Goal: Transaction & Acquisition: Purchase product/service

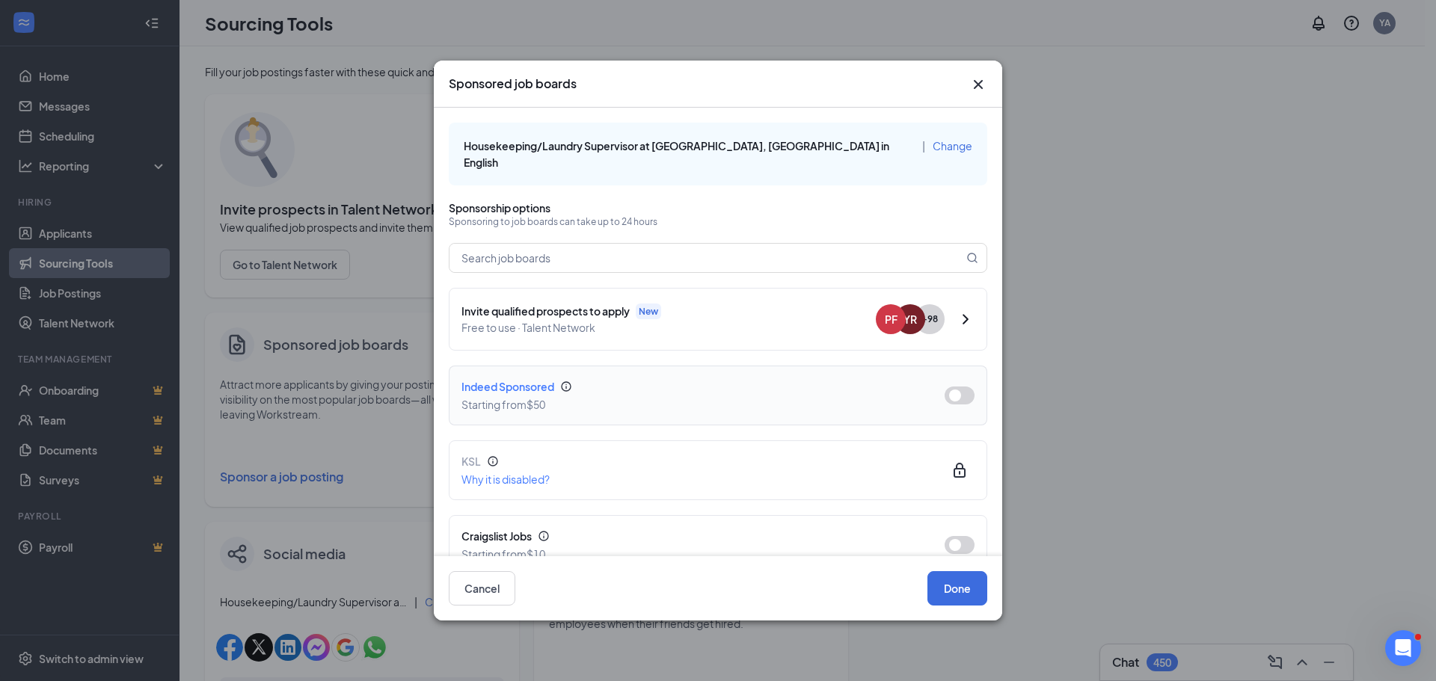
click at [957, 394] on button "button" at bounding box center [960, 396] width 30 height 18
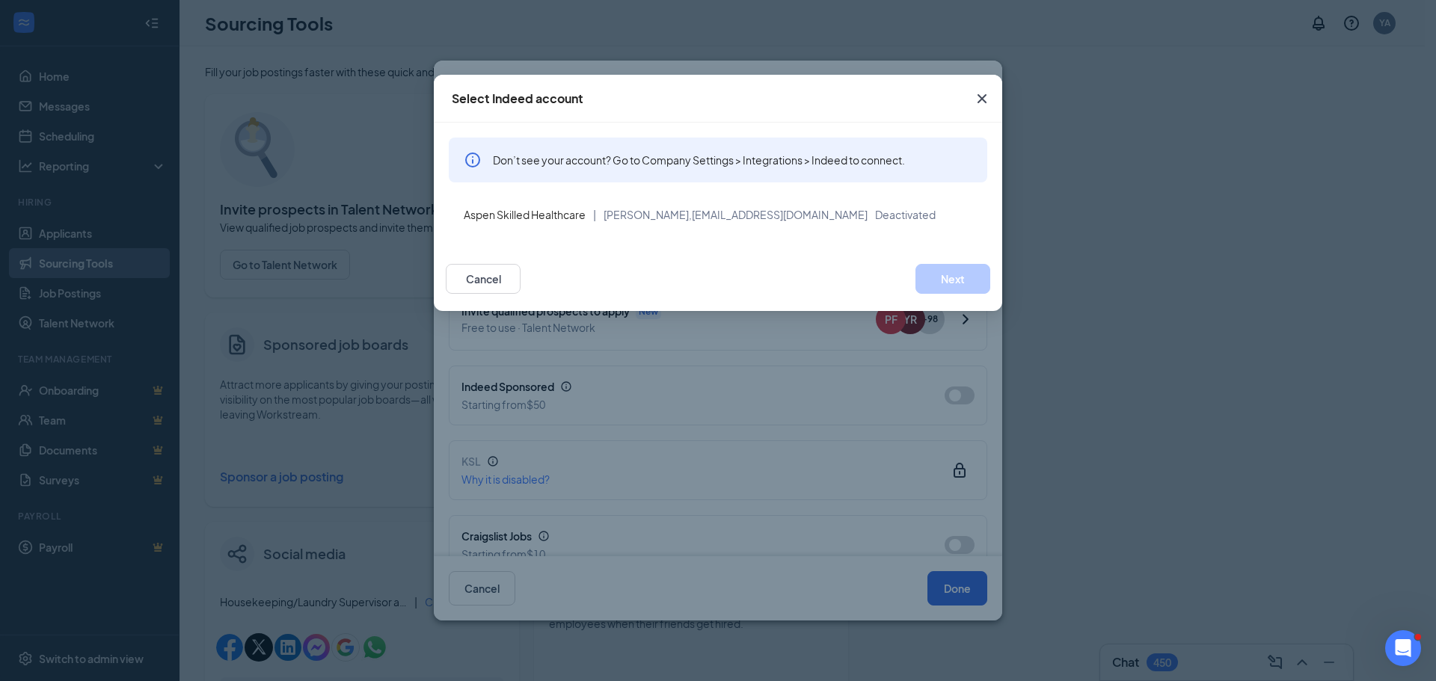
click at [962, 99] on span "Close" at bounding box center [982, 99] width 40 height 40
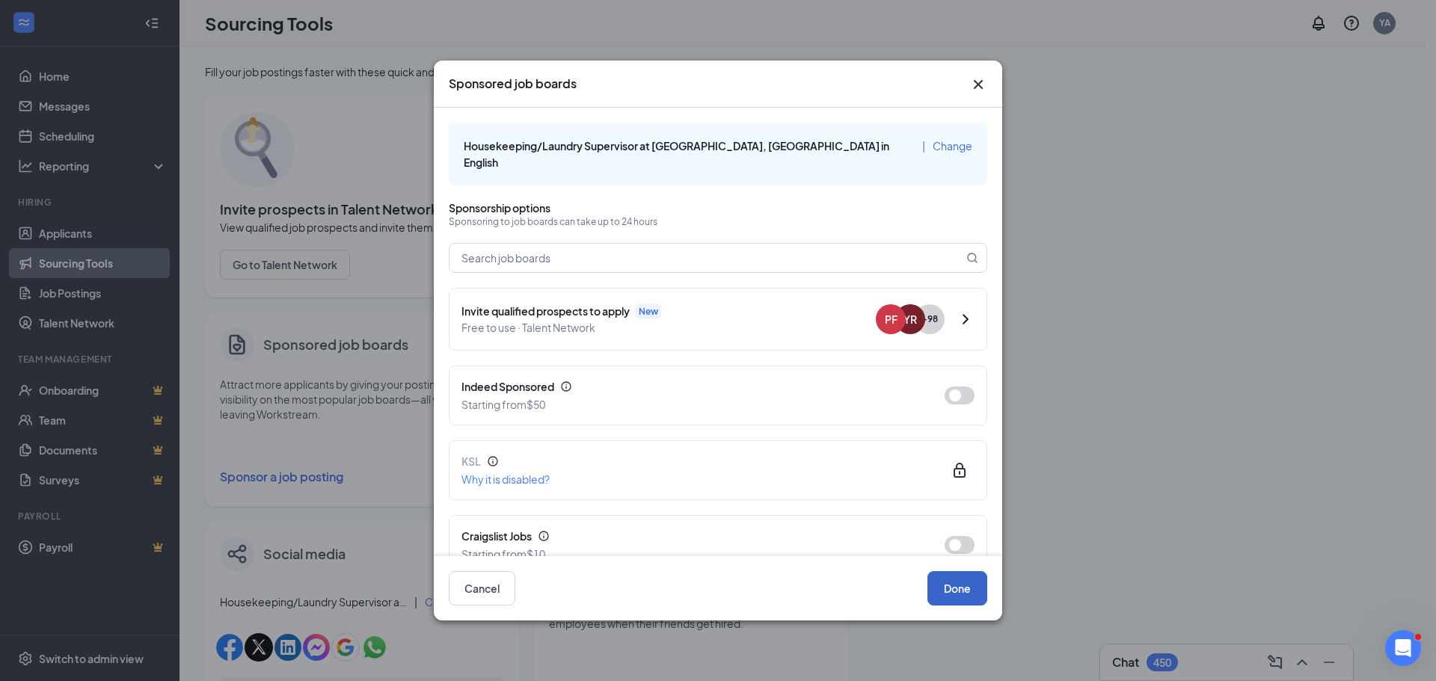
click at [956, 590] on button "Done" at bounding box center [957, 588] width 60 height 34
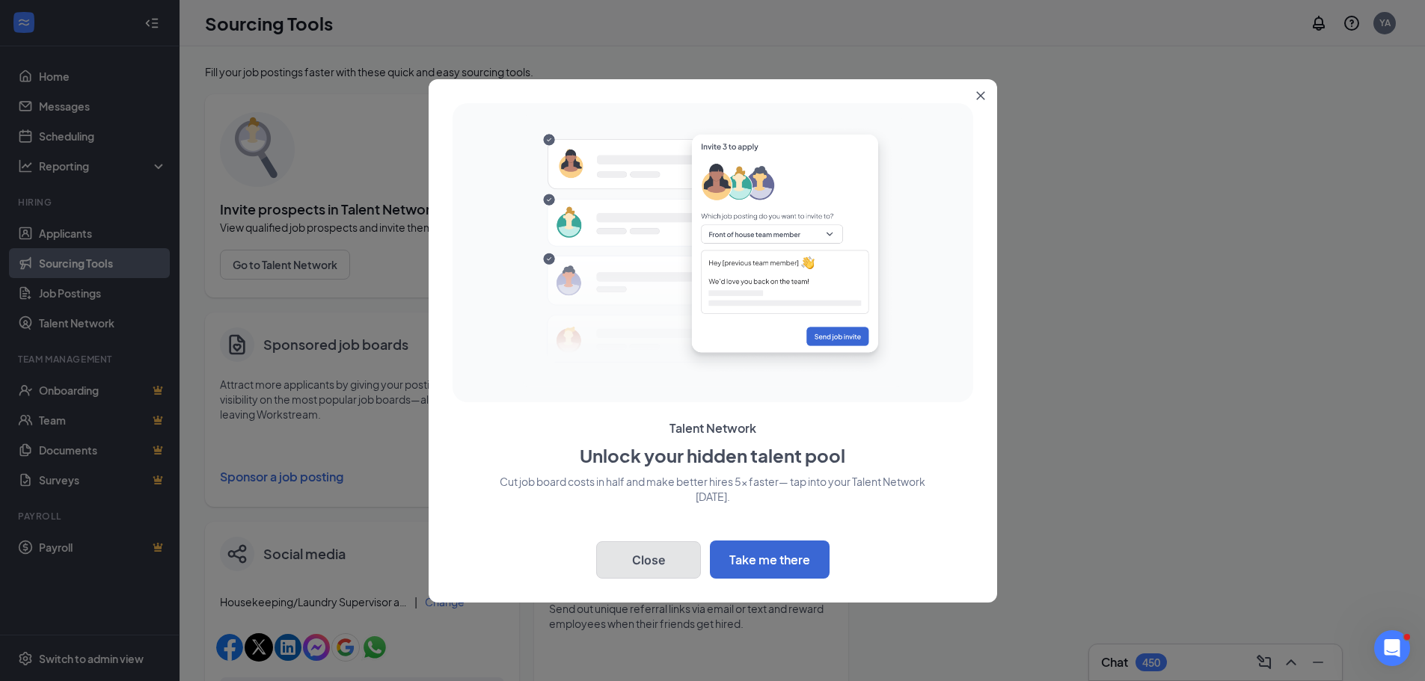
click at [667, 565] on button "Close" at bounding box center [648, 560] width 105 height 37
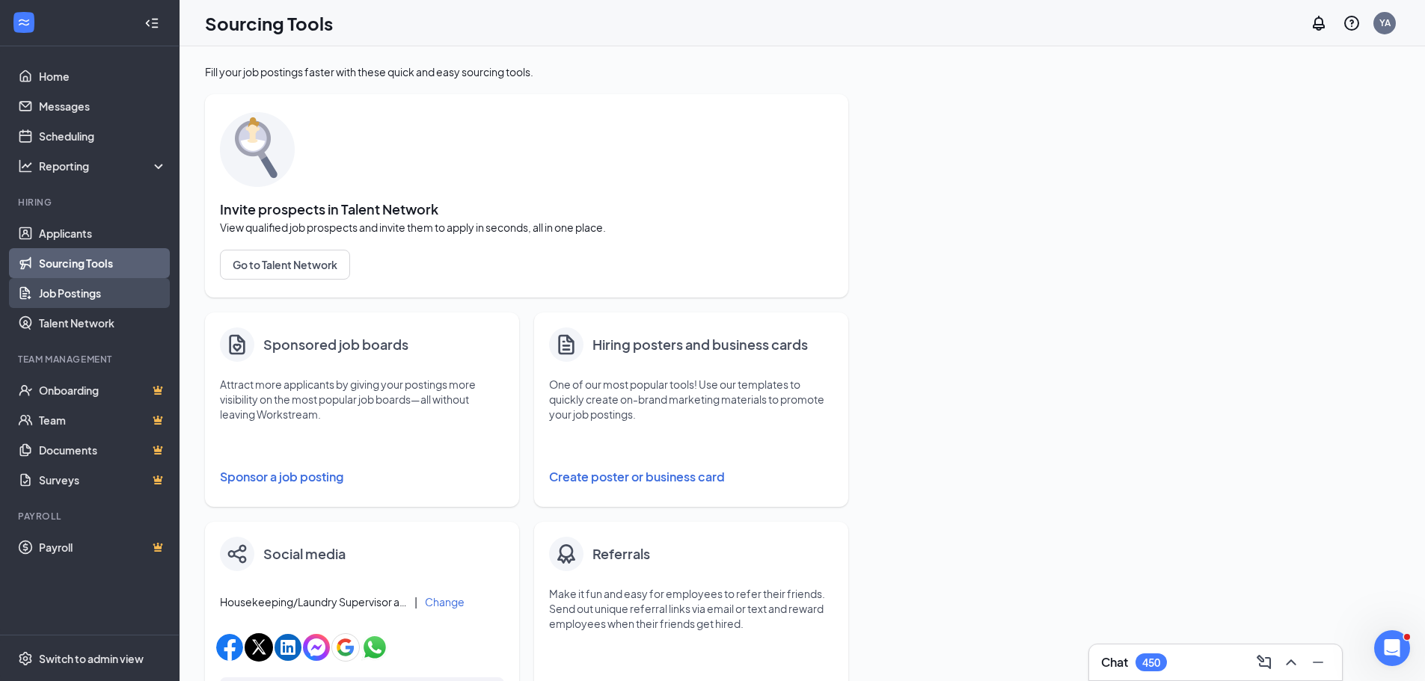
click at [114, 301] on link "Job Postings" at bounding box center [103, 293] width 128 height 30
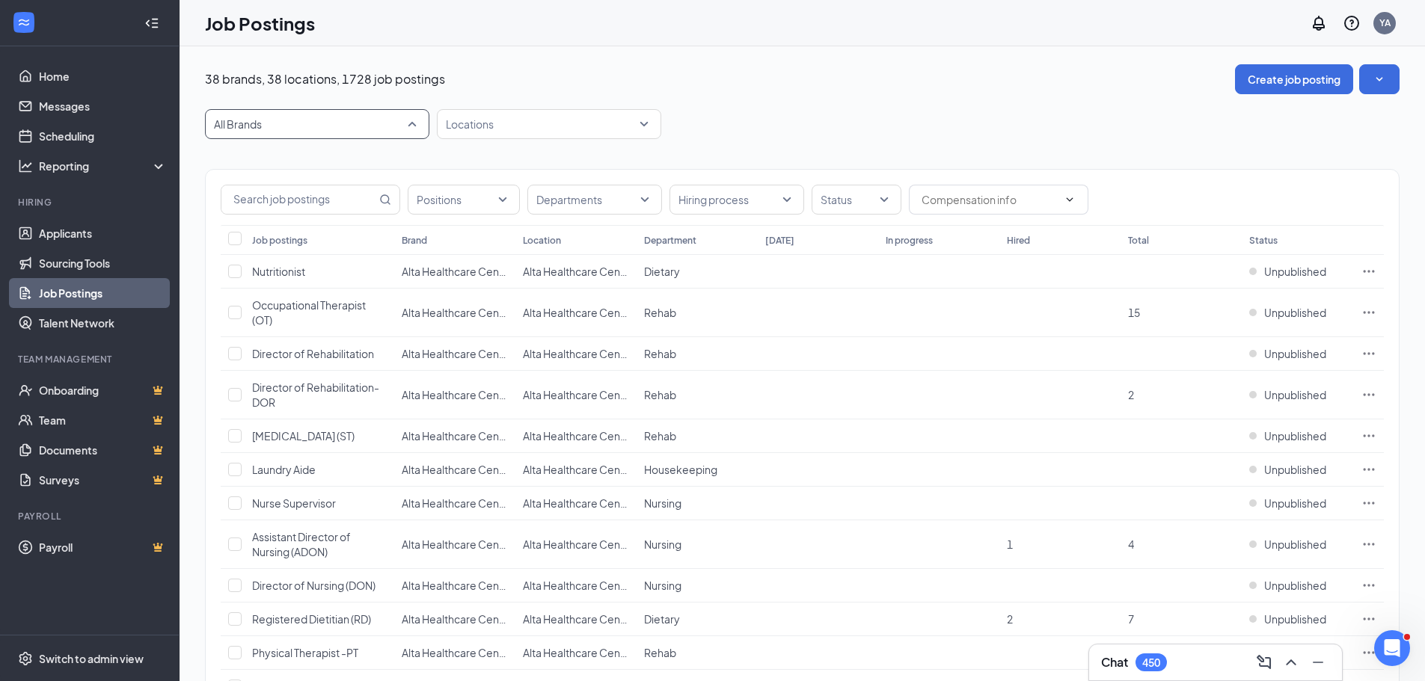
click at [410, 123] on span "All Brands" at bounding box center [317, 124] width 206 height 28
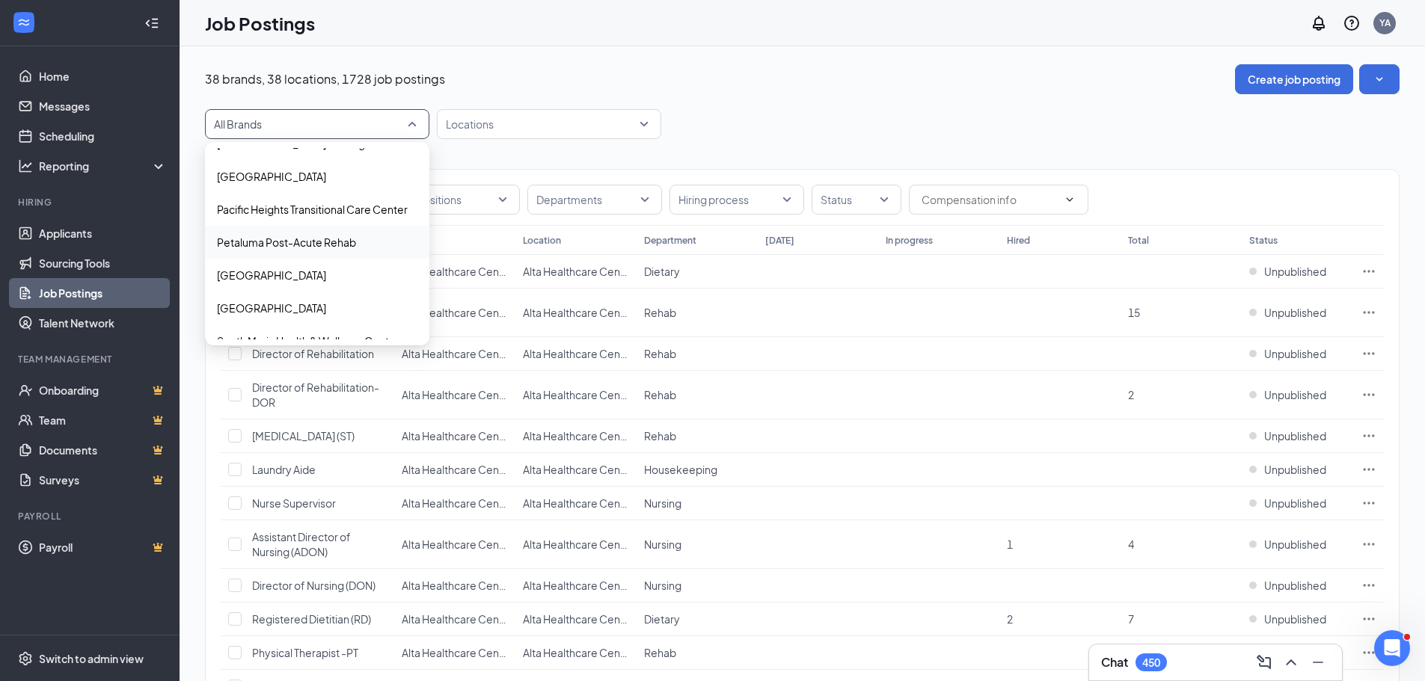
scroll to position [823, 0]
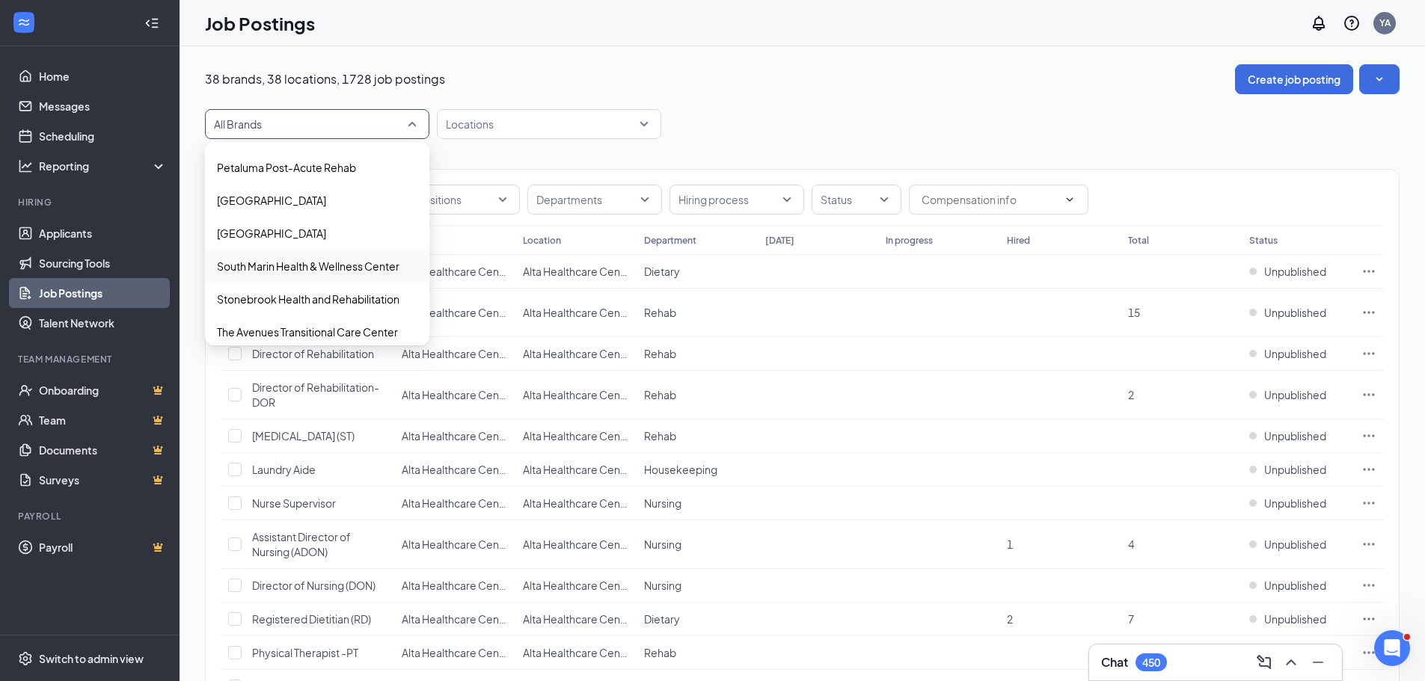
click at [307, 273] on p "South Marin Health & Wellness Center" at bounding box center [308, 266] width 183 height 15
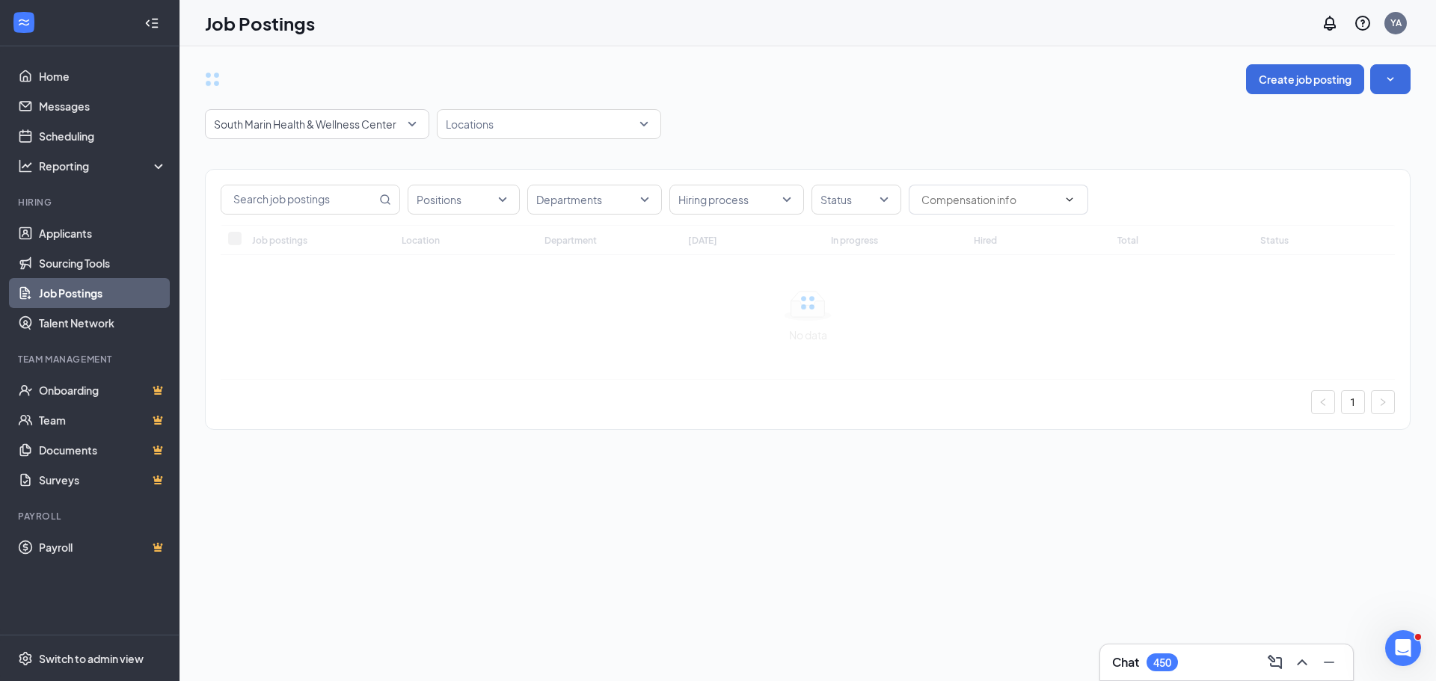
click at [853, 126] on div "[GEOGRAPHIC_DATA] 8464 8465 8466 All Brands [GEOGRAPHIC_DATA] of [GEOGRAPHIC_DA…" at bounding box center [808, 124] width 1206 height 30
click at [885, 197] on div "Status" at bounding box center [857, 200] width 90 height 30
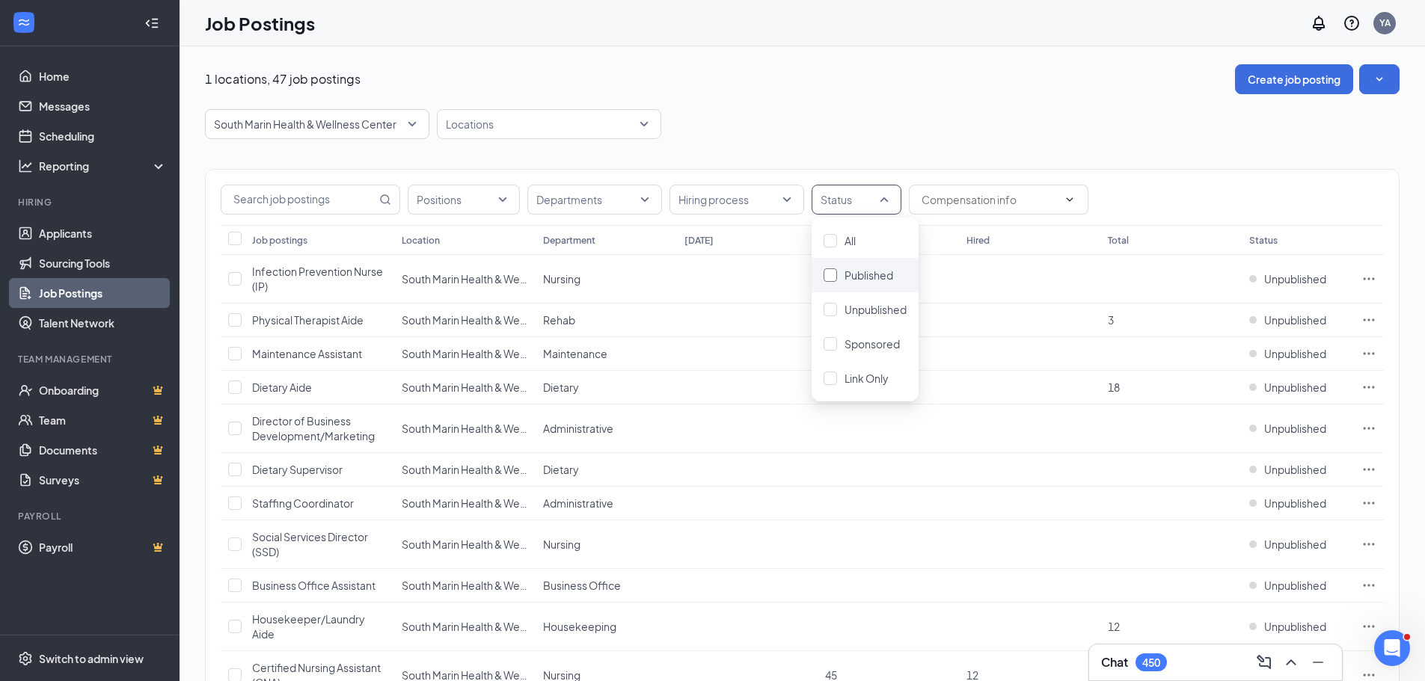
click at [865, 277] on span "Published" at bounding box center [868, 275] width 49 height 13
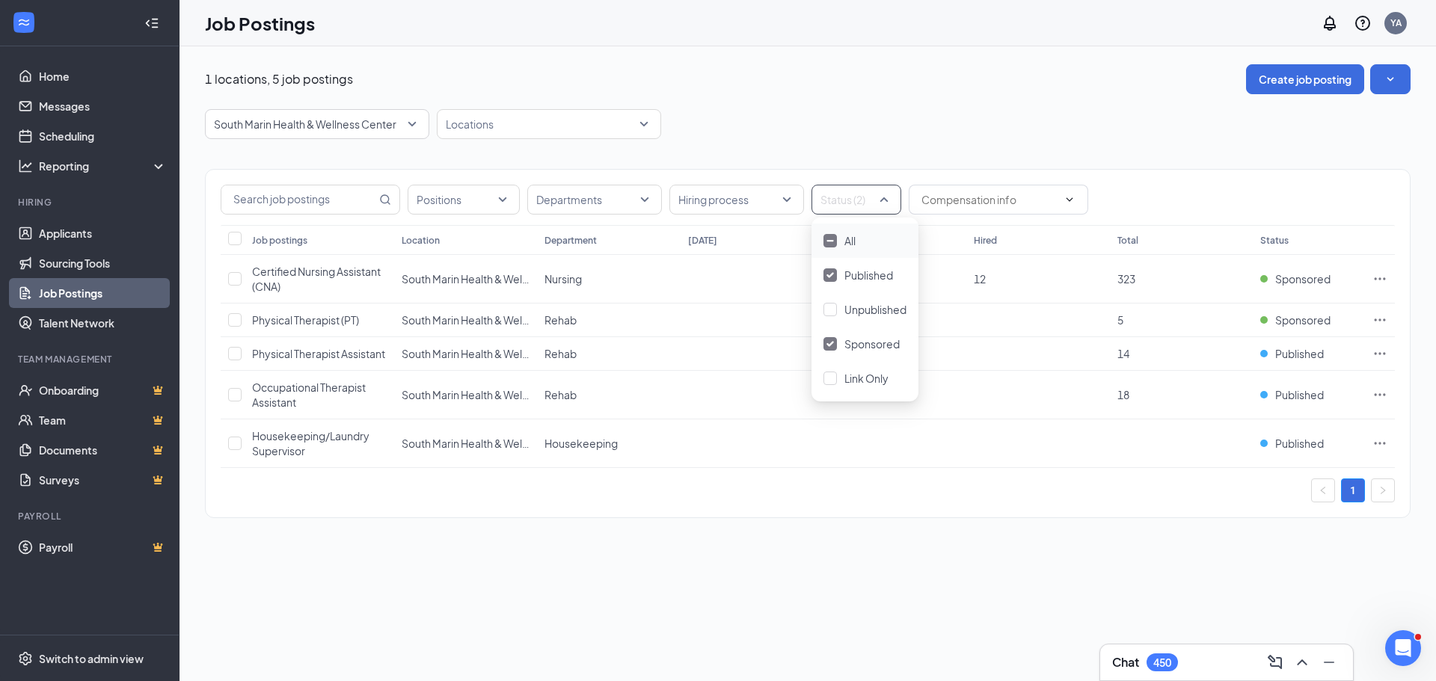
click at [936, 44] on div "Job Postings YA" at bounding box center [808, 23] width 1257 height 46
click at [1384, 451] on icon "Ellipses" at bounding box center [1380, 443] width 15 height 15
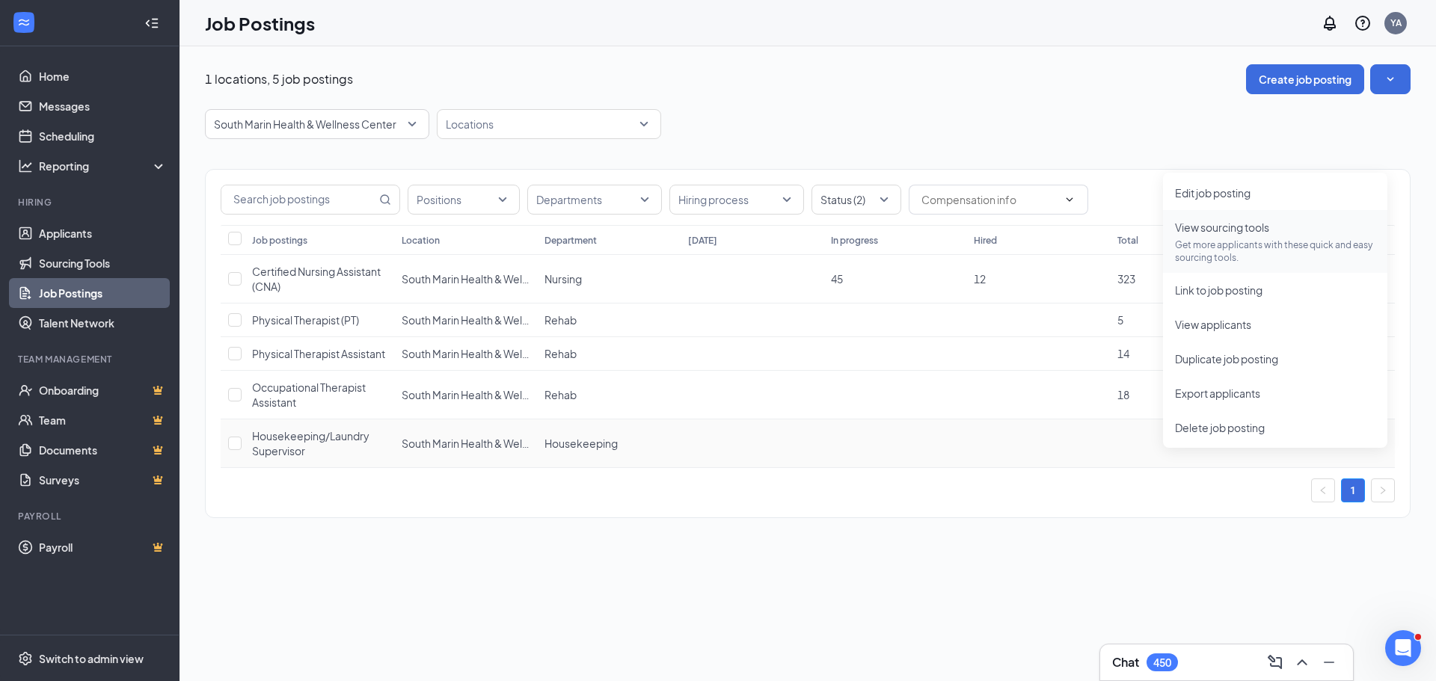
click at [1260, 244] on p "Get more applicants with these quick and easy sourcing tools." at bounding box center [1275, 251] width 200 height 25
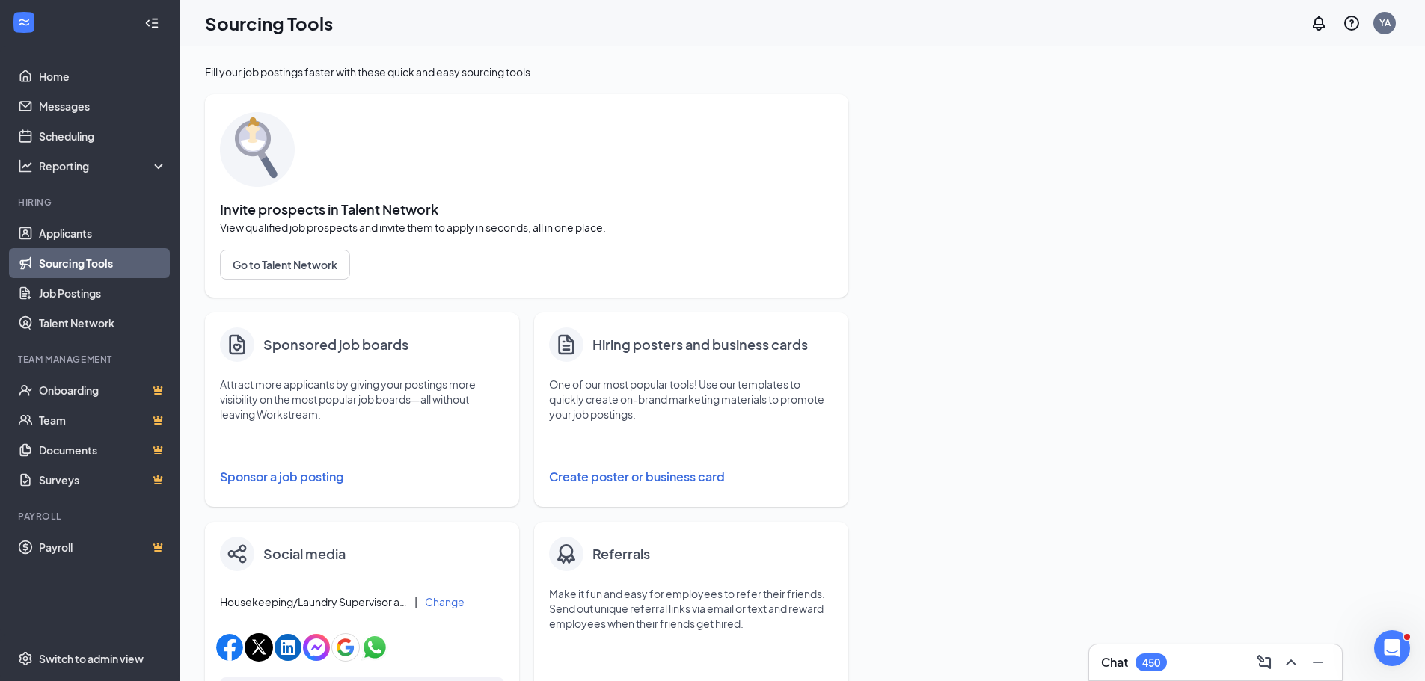
click at [317, 481] on button "Sponsor a job posting" at bounding box center [362, 477] width 284 height 30
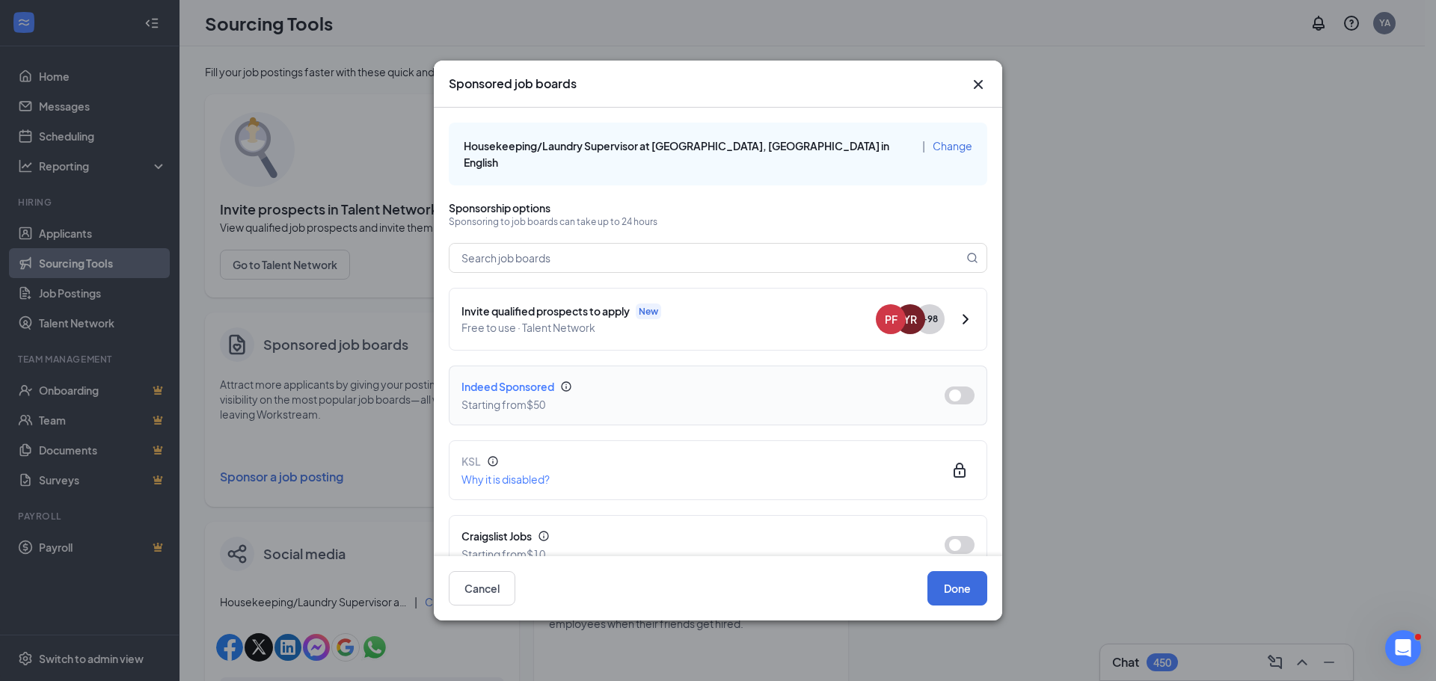
click at [949, 395] on button "button" at bounding box center [960, 396] width 30 height 18
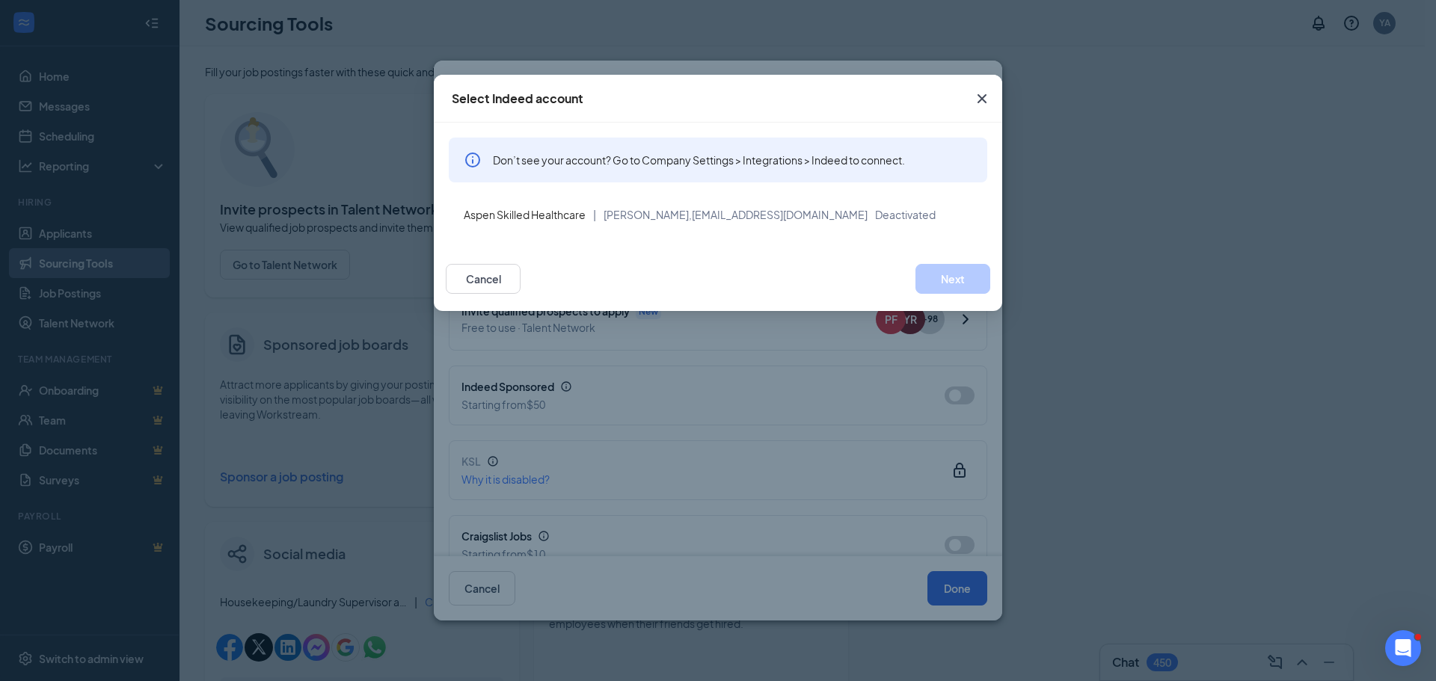
click at [865, 165] on span "Don’t see your account? Go to Company Settings > Integrations > Indeed to conne…" at bounding box center [699, 160] width 412 height 15
click at [984, 92] on icon "Cross" at bounding box center [982, 99] width 18 height 18
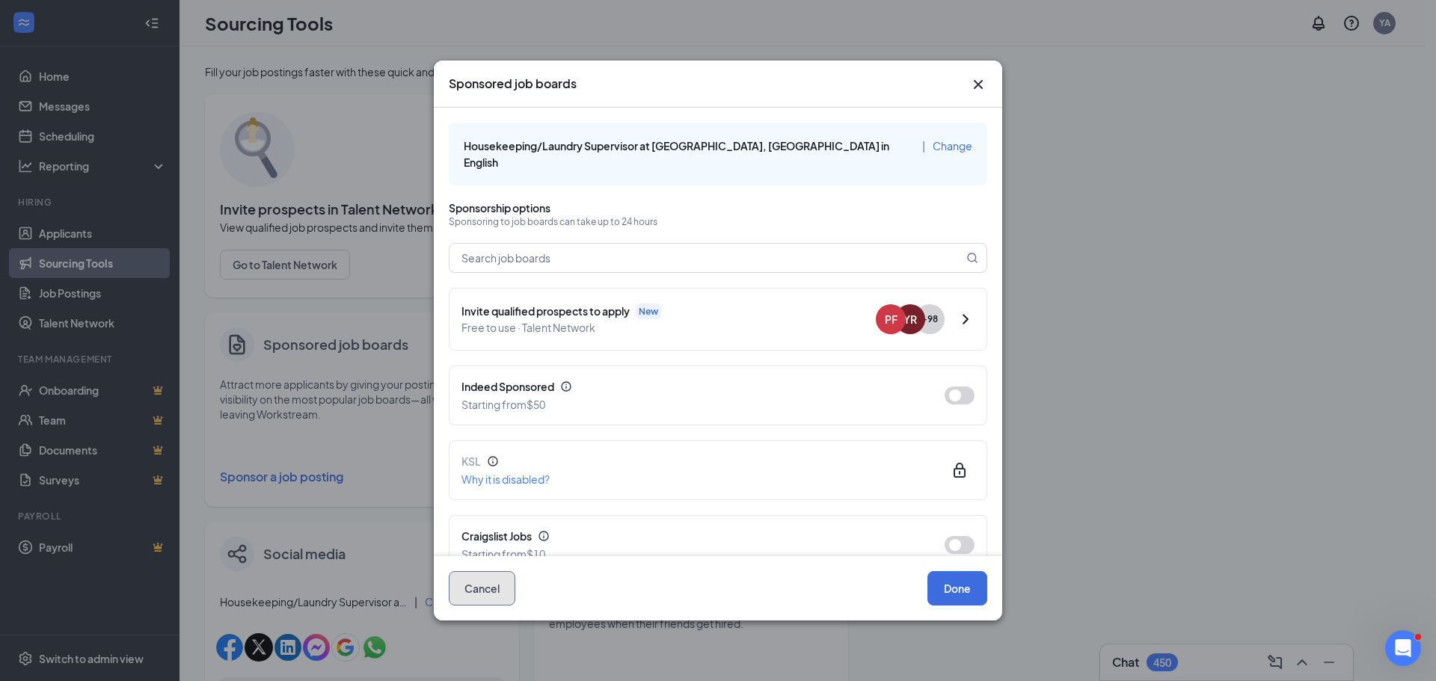
click at [483, 588] on button "Cancel" at bounding box center [482, 588] width 67 height 34
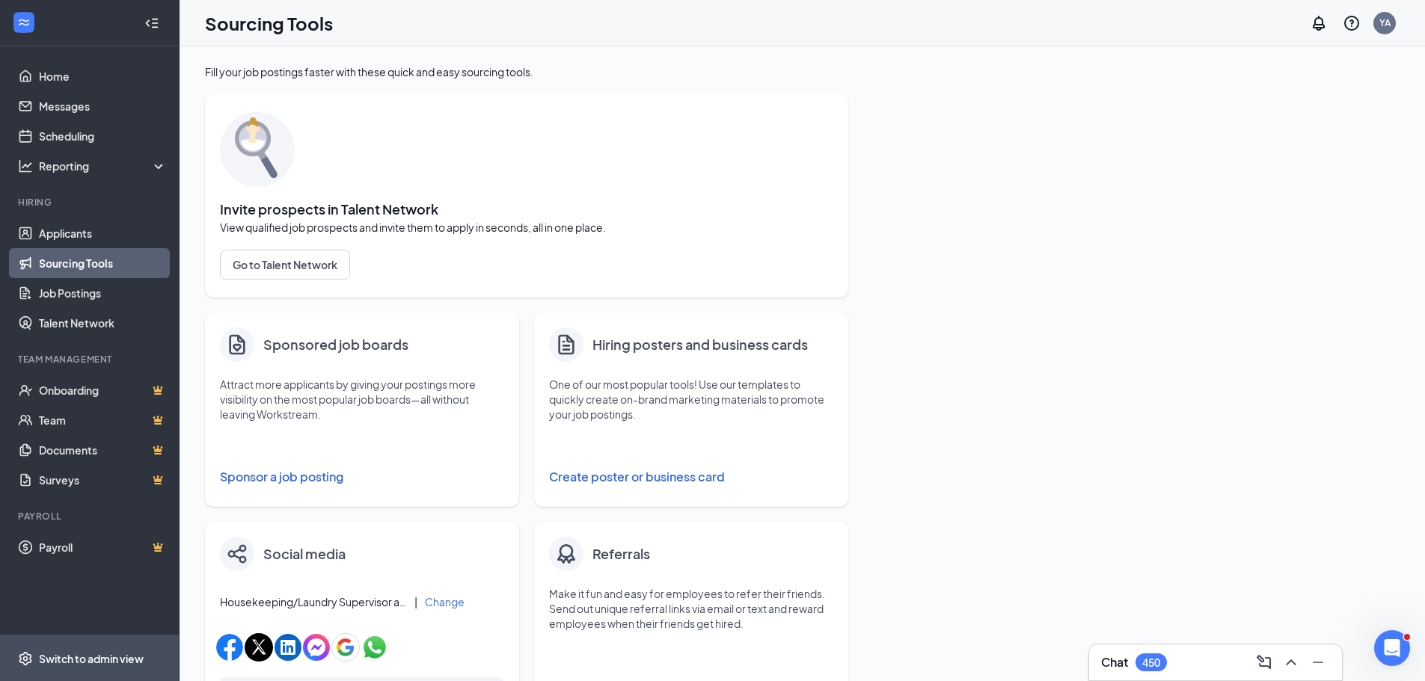
click at [74, 668] on span "Switch to admin view" at bounding box center [103, 659] width 128 height 46
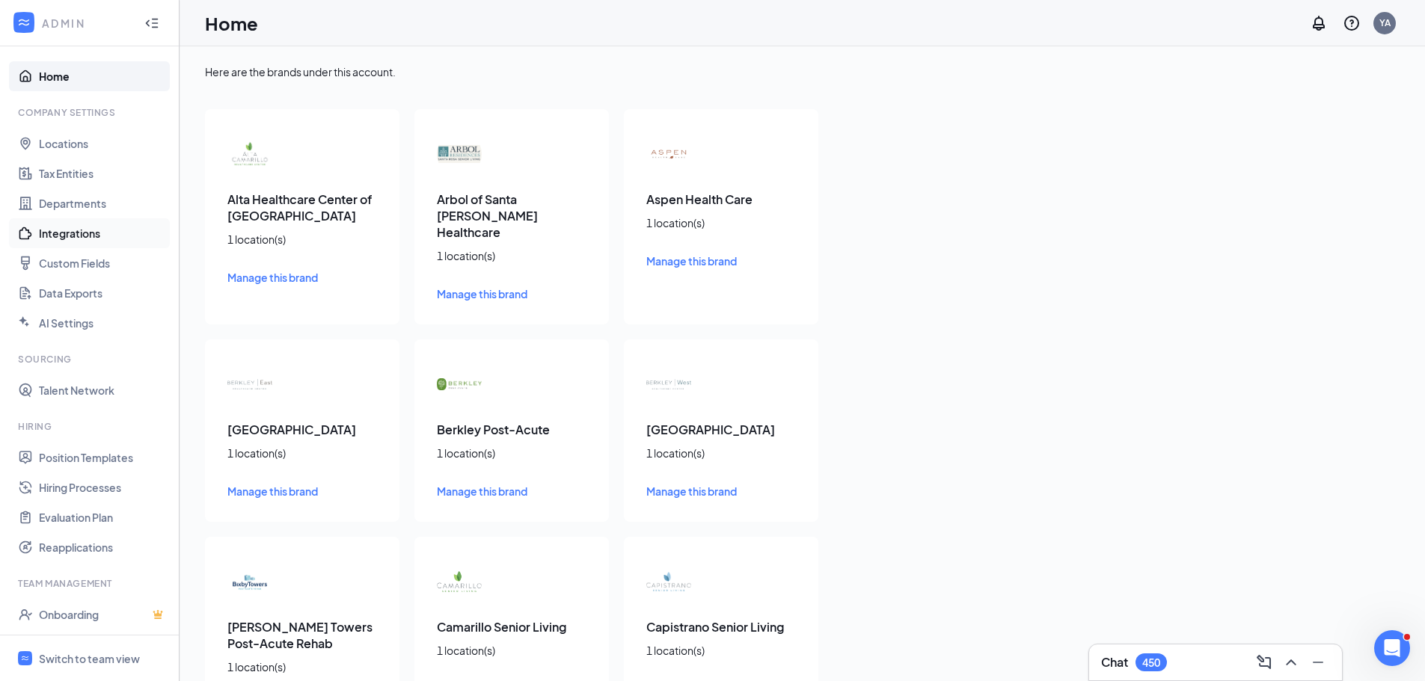
click at [88, 236] on link "Integrations" at bounding box center [103, 233] width 128 height 30
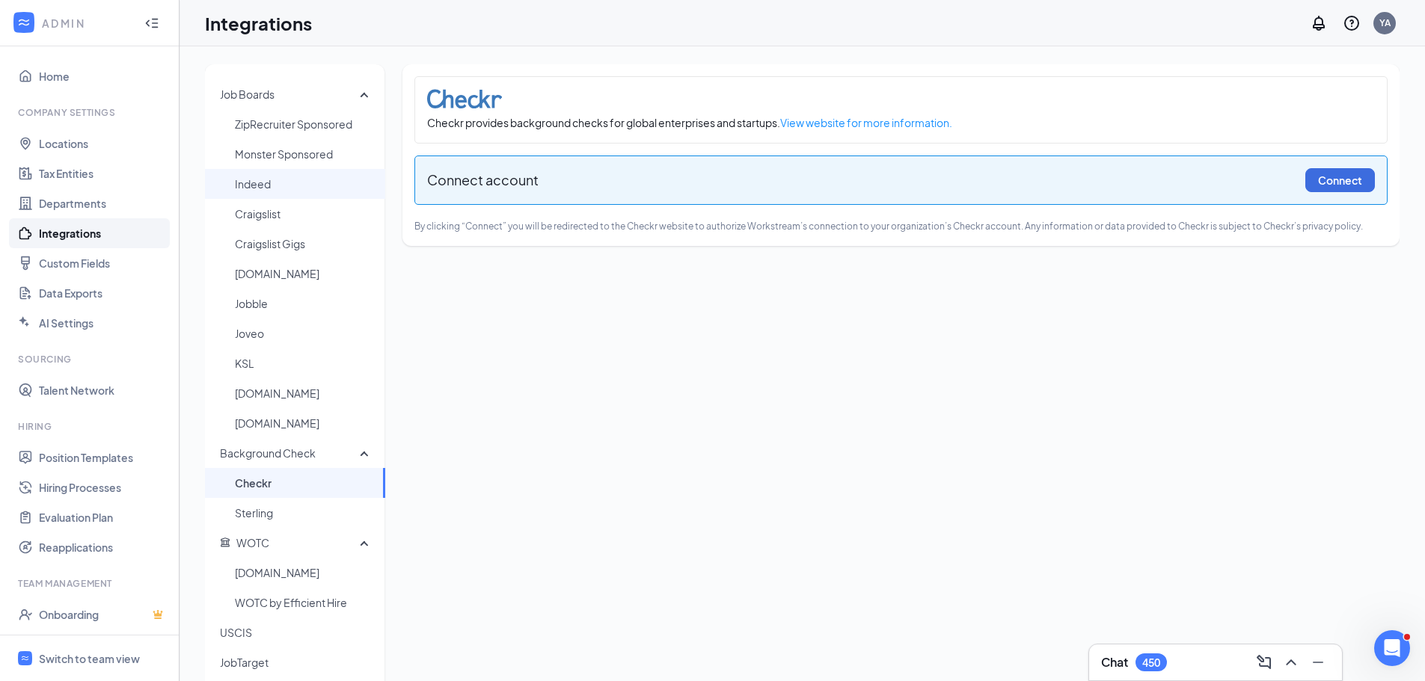
click at [297, 181] on span "Indeed" at bounding box center [304, 184] width 138 height 30
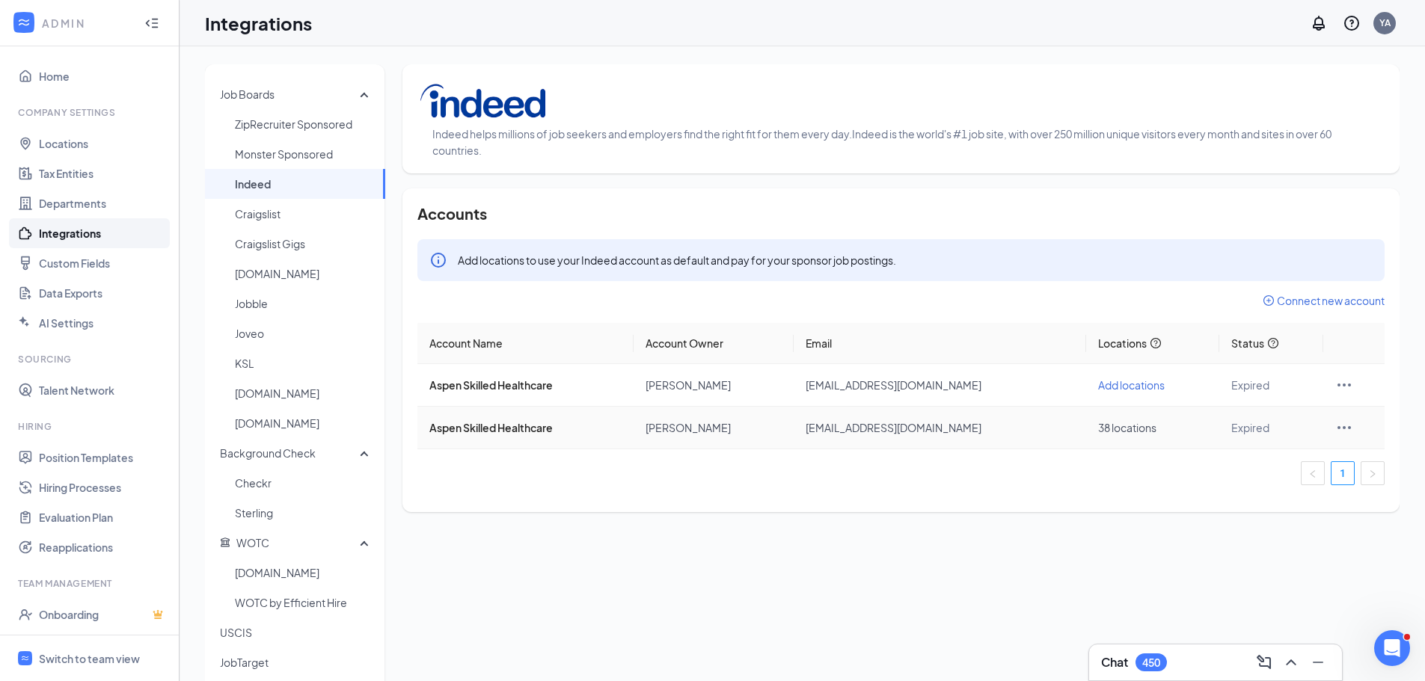
click at [1340, 426] on icon "Ellipses" at bounding box center [1344, 428] width 18 height 18
click at [1233, 494] on span "Reconnect" at bounding box center [1260, 494] width 150 height 16
click at [1340, 432] on icon "Ellipses" at bounding box center [1344, 428] width 18 height 18
click at [1246, 429] on span "Expired" at bounding box center [1250, 427] width 38 height 13
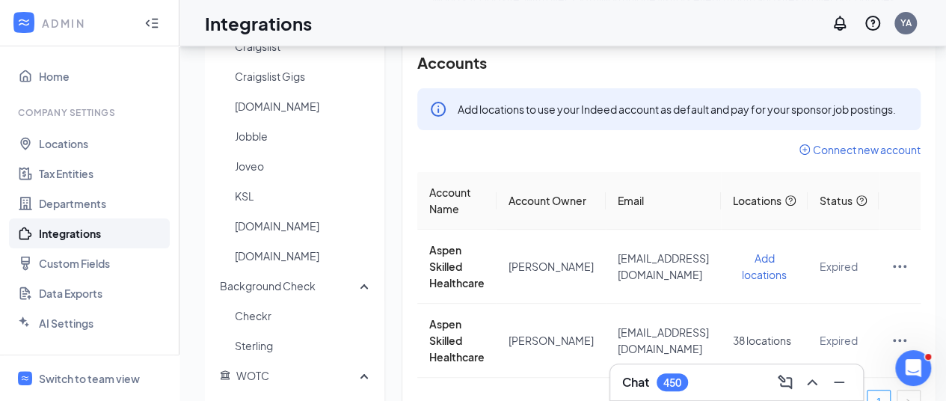
scroll to position [171, 0]
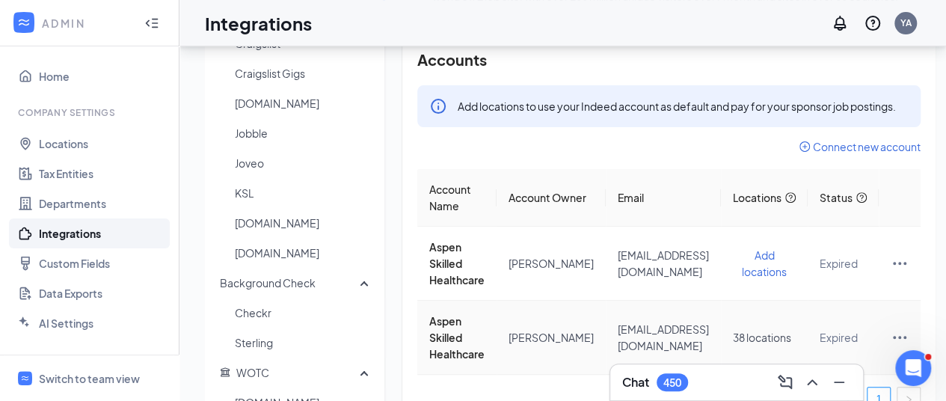
click at [909, 328] on icon "Ellipses" at bounding box center [900, 337] width 18 height 18
click at [816, 382] on span "Reconnect" at bounding box center [835, 386] width 150 height 16
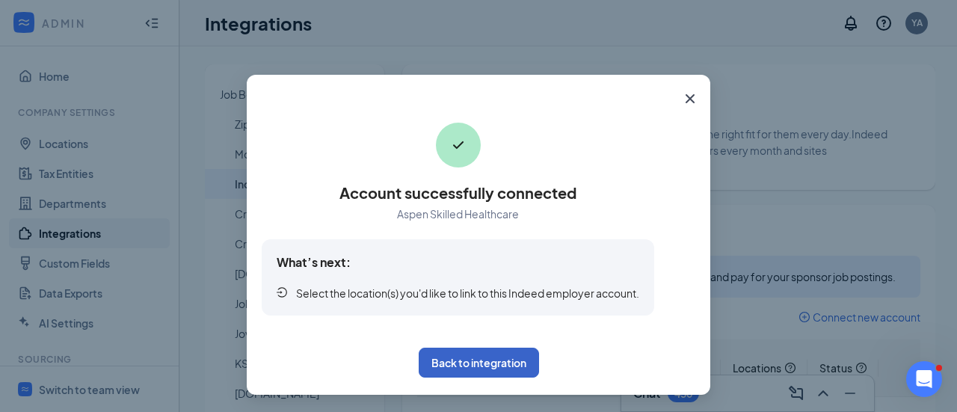
click at [488, 363] on button "Back to integration" at bounding box center [479, 363] width 120 height 30
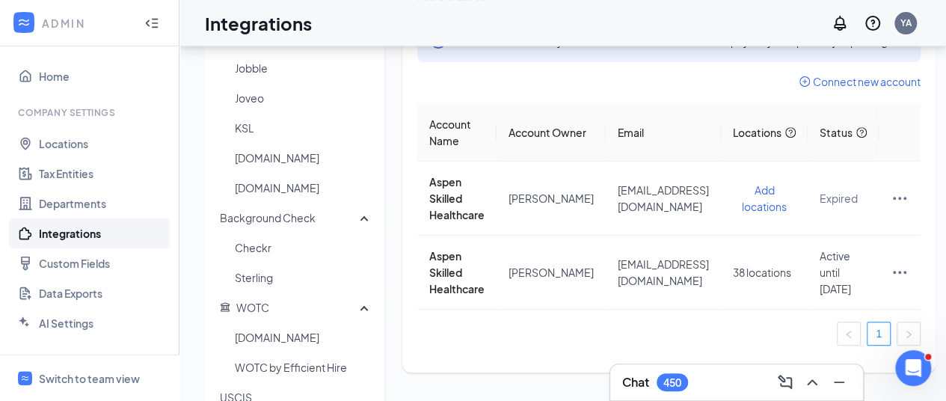
scroll to position [239, 0]
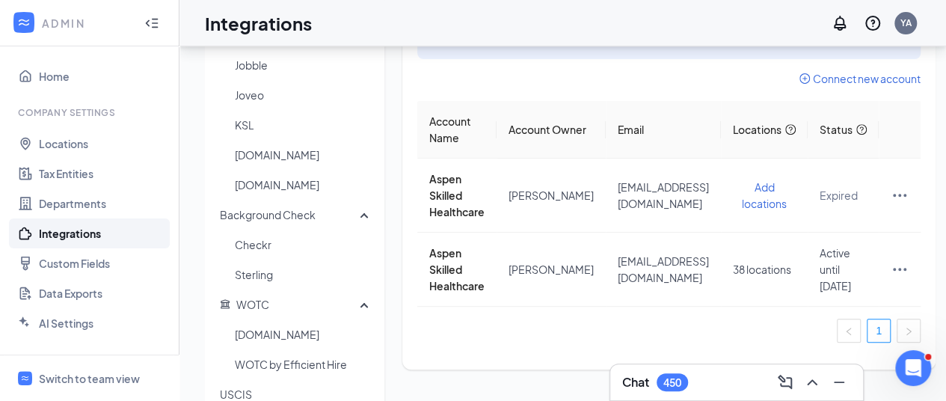
click at [606, 58] on div "Add locations to use your Indeed account as default and pay for your sponsor jo…" at bounding box center [668, 38] width 503 height 42
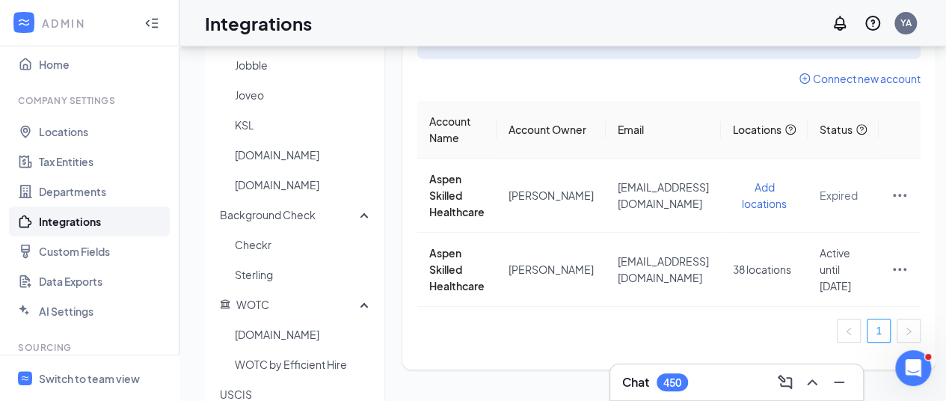
scroll to position [11, 0]
click at [115, 382] on div "Switch to team view" at bounding box center [89, 378] width 101 height 15
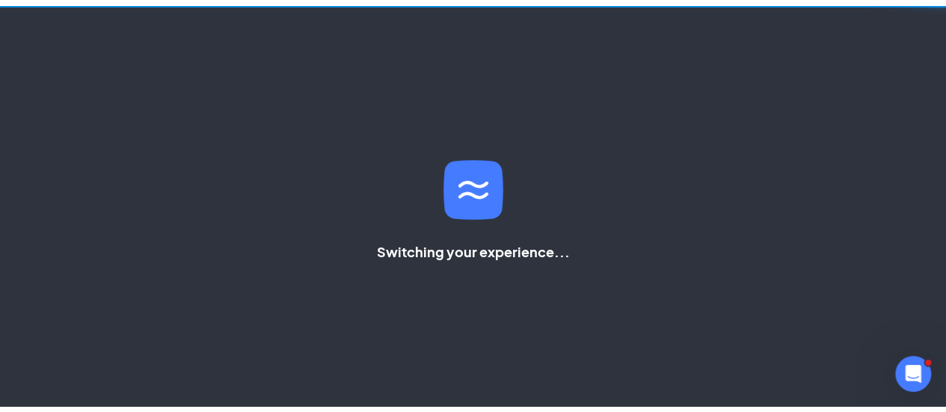
scroll to position [192, 0]
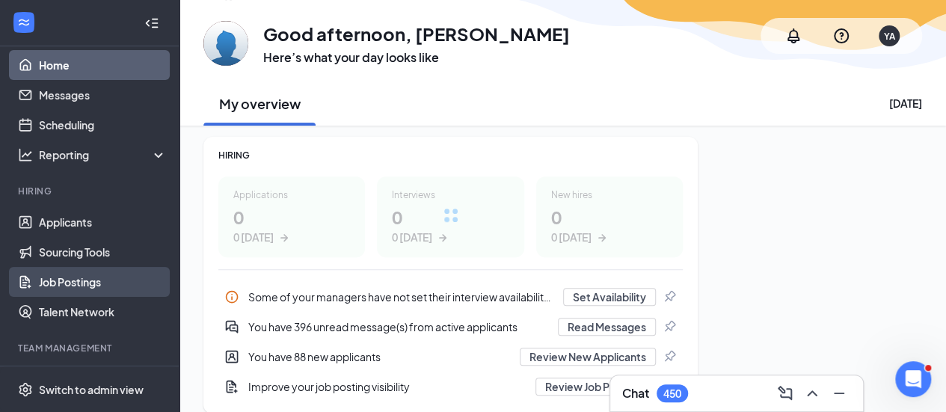
click at [102, 278] on link "Job Postings" at bounding box center [103, 282] width 128 height 30
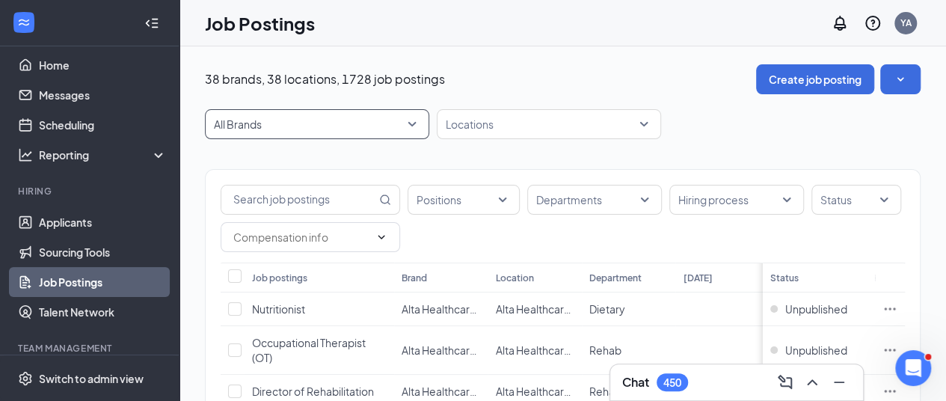
click at [367, 133] on span "All Brands" at bounding box center [317, 124] width 206 height 28
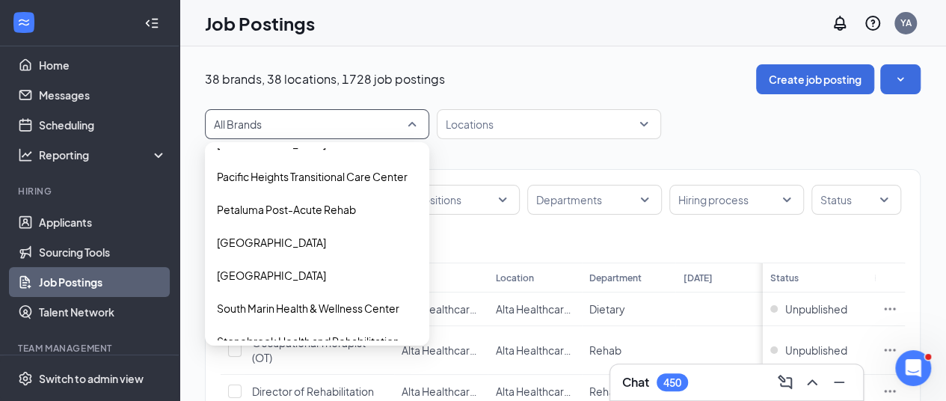
scroll to position [769, 0]
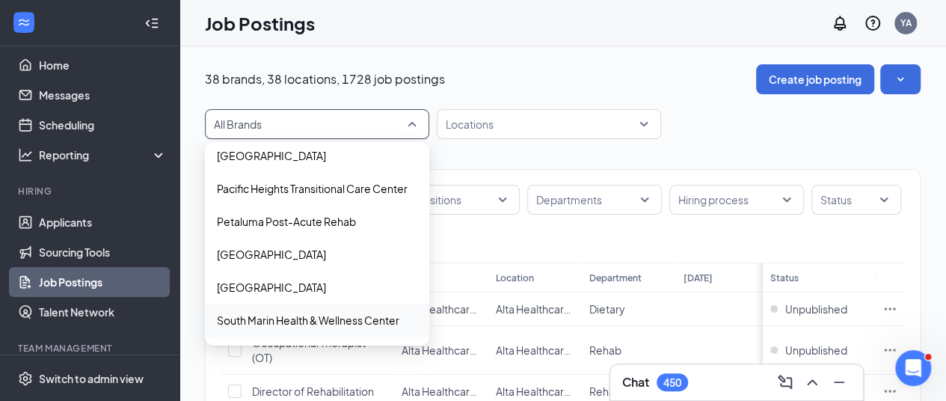
click at [355, 319] on p "South Marin Health & Wellness Center" at bounding box center [308, 320] width 183 height 15
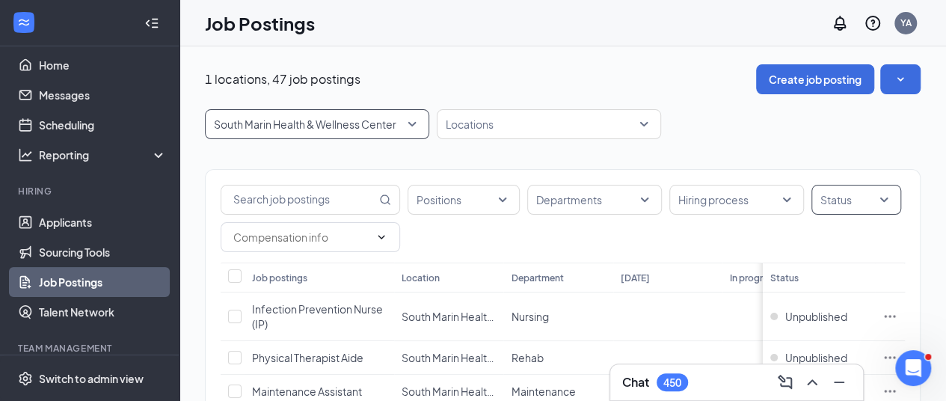
click at [880, 206] on div at bounding box center [848, 200] width 67 height 24
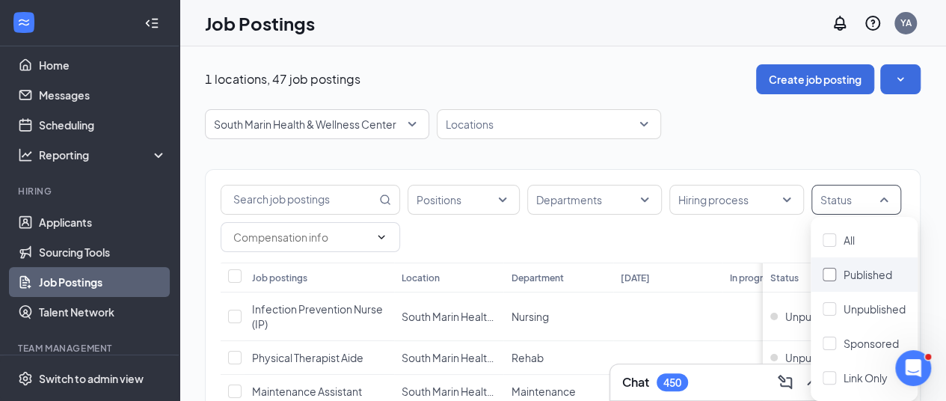
click at [870, 273] on span "Published" at bounding box center [868, 274] width 49 height 13
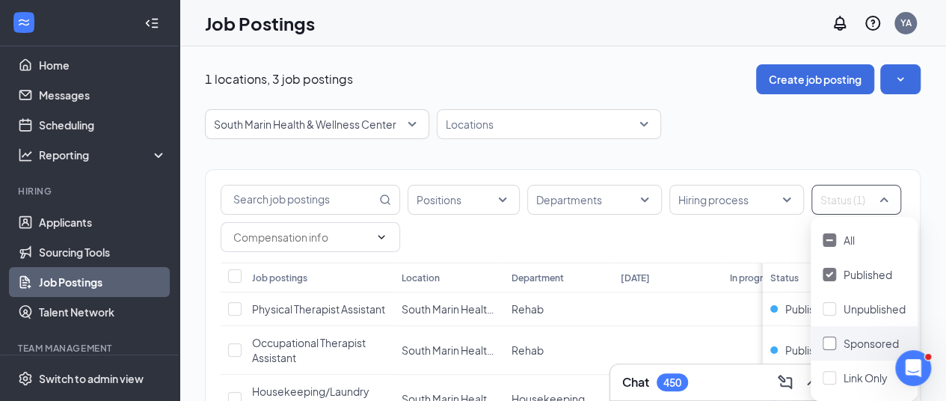
click at [847, 349] on span "Sponsored" at bounding box center [871, 343] width 55 height 13
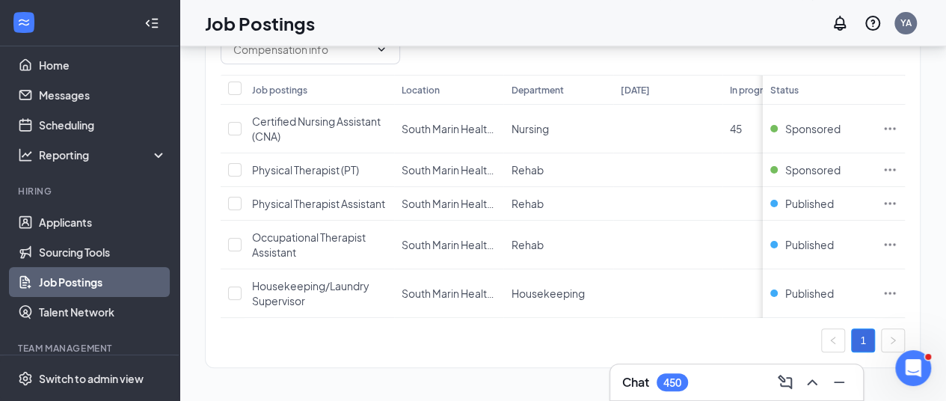
scroll to position [190, 0]
click at [905, 304] on td at bounding box center [890, 293] width 30 height 49
click at [898, 301] on icon "Ellipses" at bounding box center [890, 293] width 15 height 15
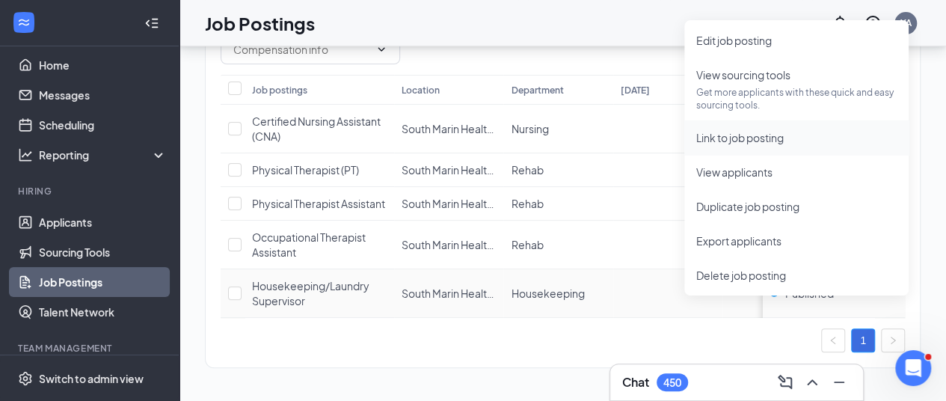
click at [742, 120] on li "Link to job posting" at bounding box center [796, 137] width 224 height 34
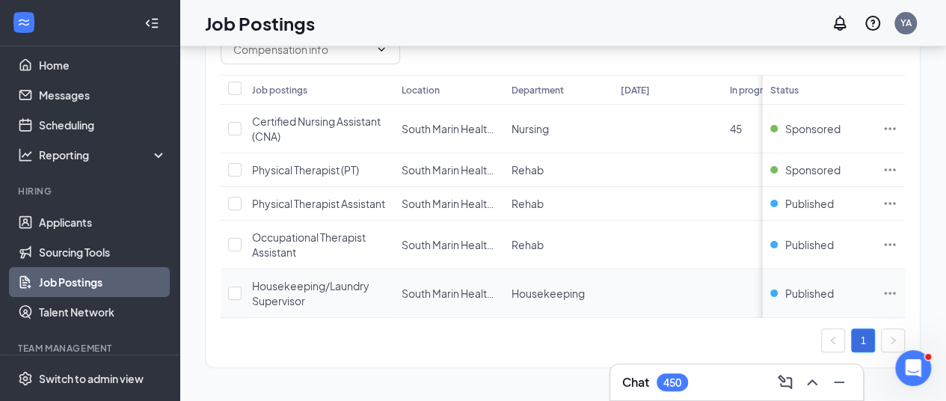
click at [896, 294] on icon "Ellipses" at bounding box center [890, 293] width 11 height 2
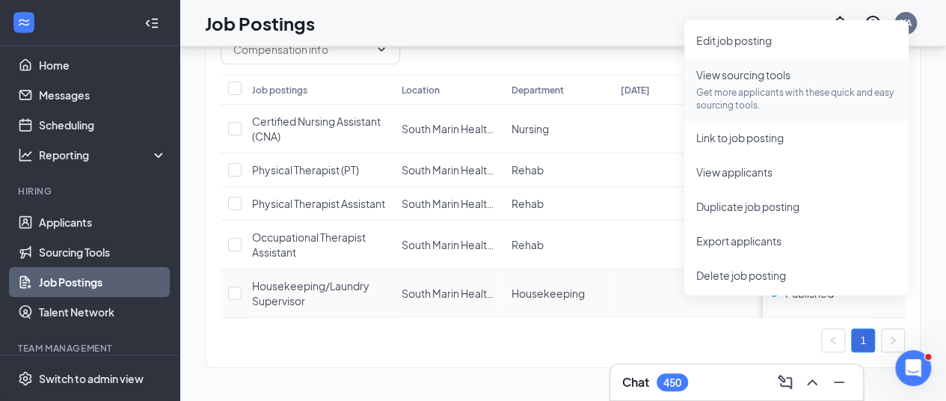
click at [767, 82] on span "View sourcing tools Get more applicants with these quick and easy sourcing tool…" at bounding box center [796, 89] width 200 height 45
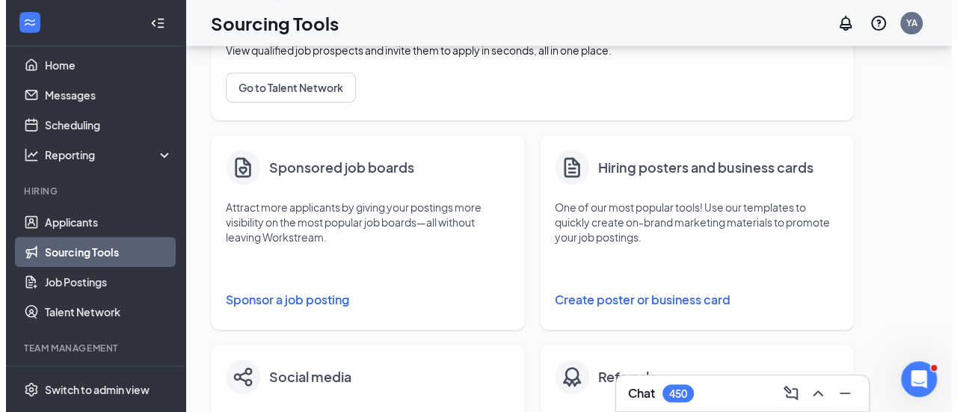
scroll to position [223, 0]
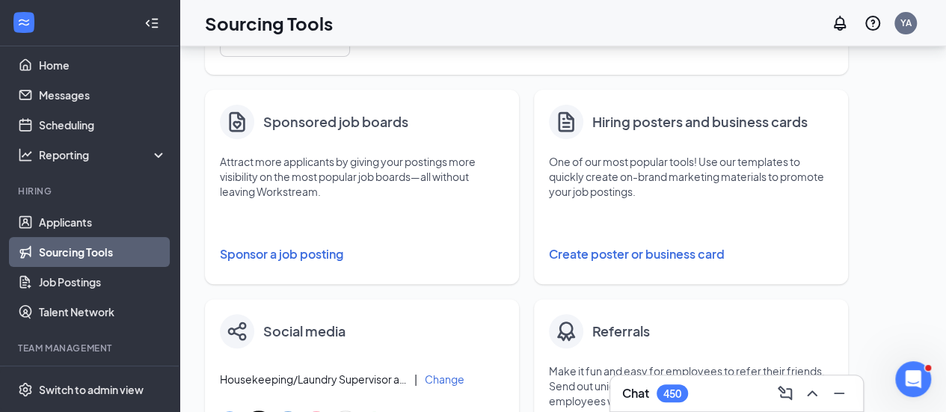
click at [293, 243] on button "Sponsor a job posting" at bounding box center [362, 254] width 284 height 30
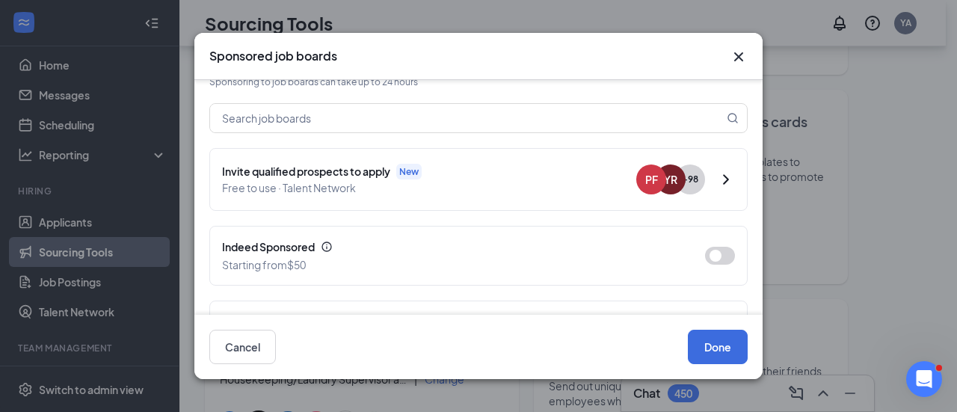
scroll to position [109, 0]
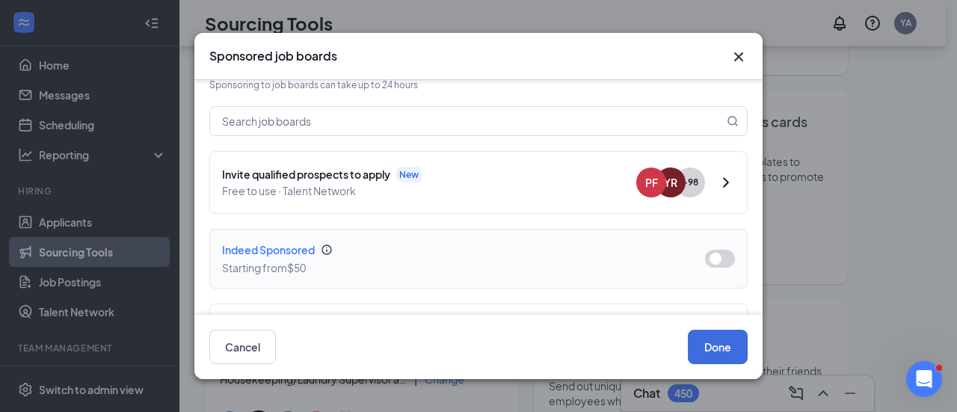
click at [710, 258] on button "button" at bounding box center [720, 259] width 30 height 18
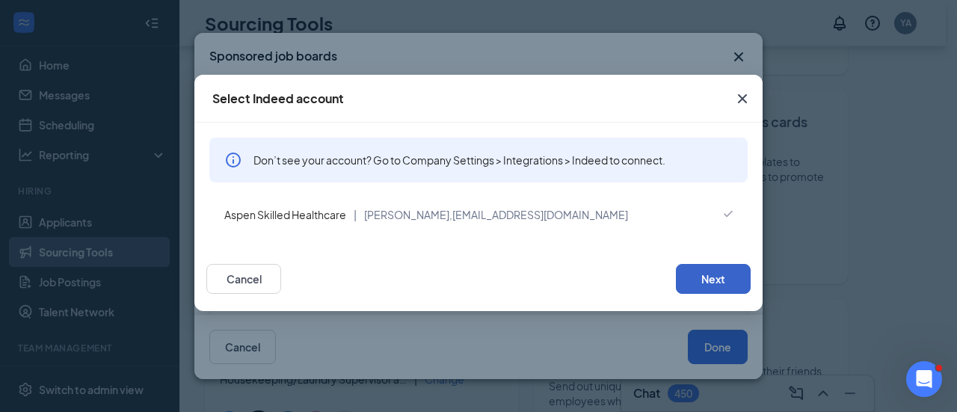
click at [709, 276] on button "Next" at bounding box center [713, 279] width 75 height 30
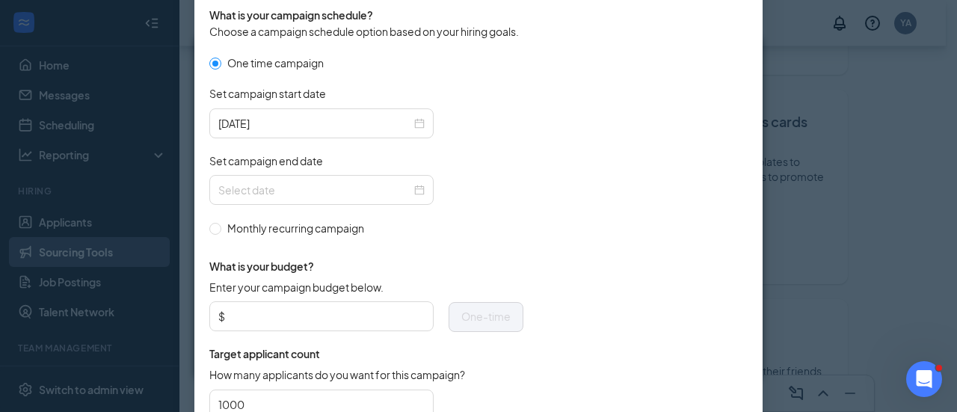
scroll to position [456, 0]
click at [411, 191] on div at bounding box center [321, 189] width 206 height 16
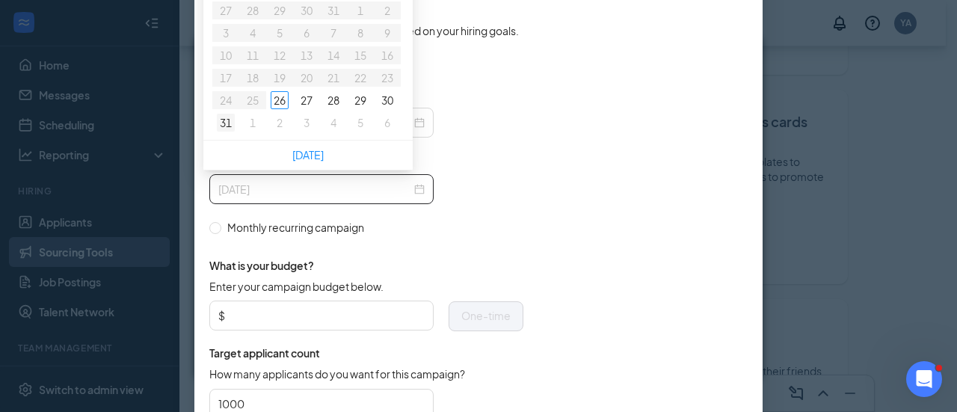
type input "[DATE]"
click at [227, 123] on div "31" at bounding box center [226, 123] width 18 height 18
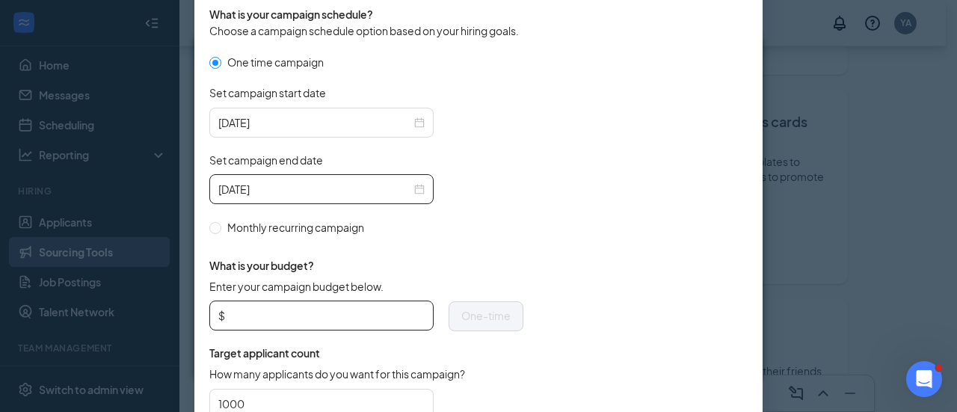
click at [284, 312] on input "Enter your campaign budget below." at bounding box center [326, 315] width 197 height 22
type input "300"
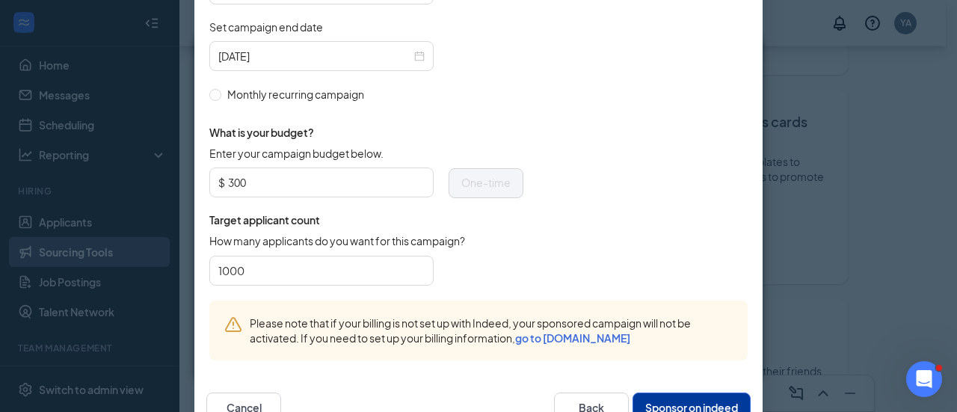
scroll to position [631, 0]
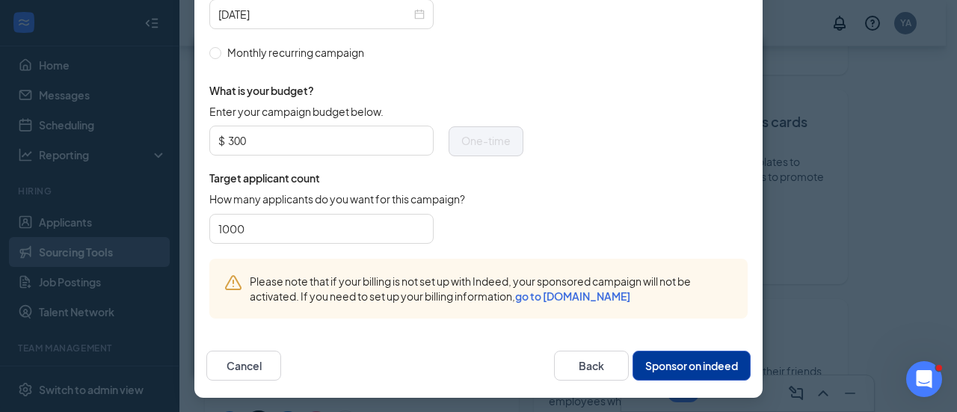
click at [702, 366] on button "Sponsor on indeed" at bounding box center [692, 366] width 118 height 30
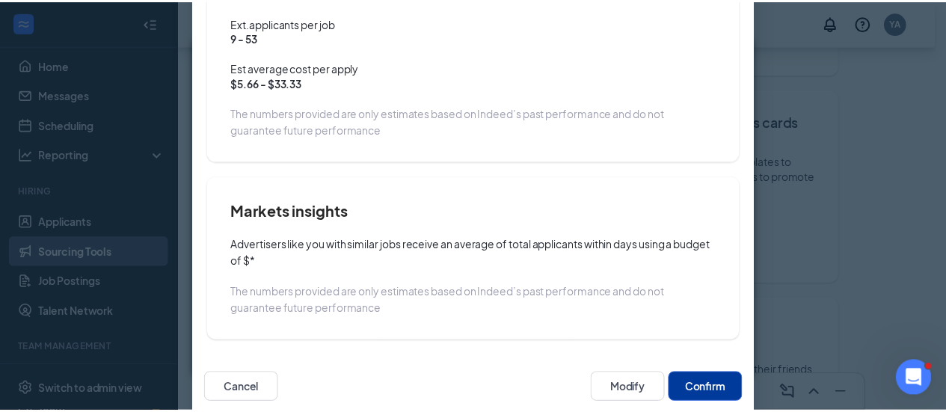
scroll to position [208, 0]
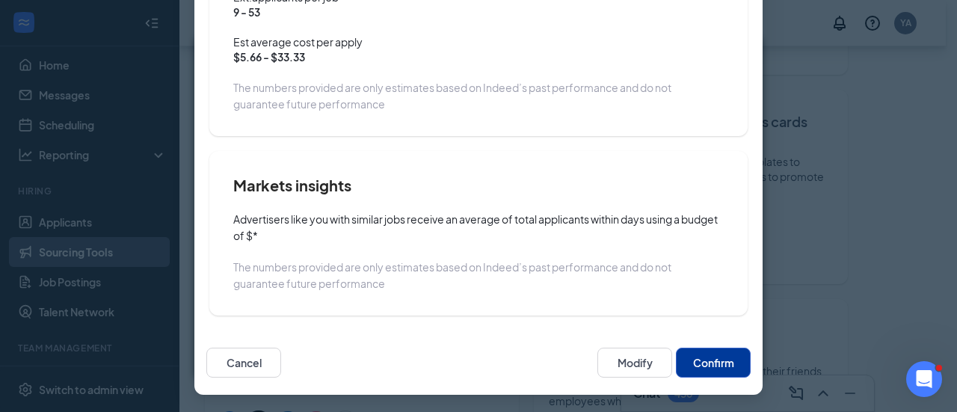
click at [707, 370] on button "Confirm" at bounding box center [713, 363] width 75 height 30
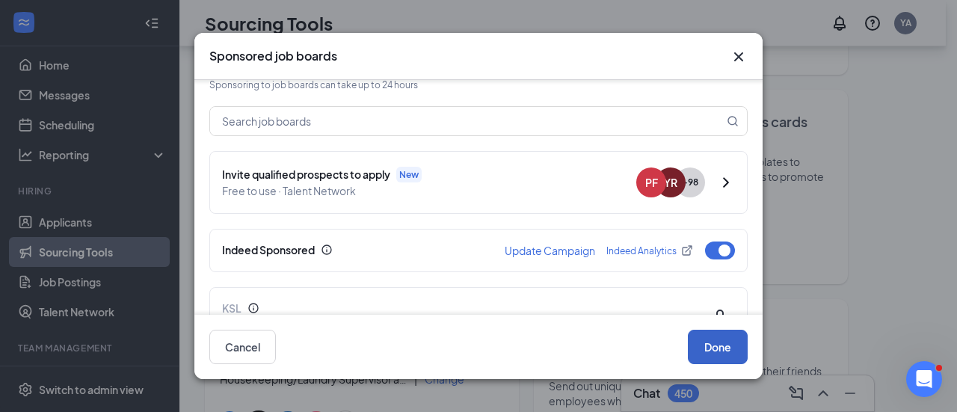
click at [723, 339] on button "Done" at bounding box center [718, 347] width 60 height 34
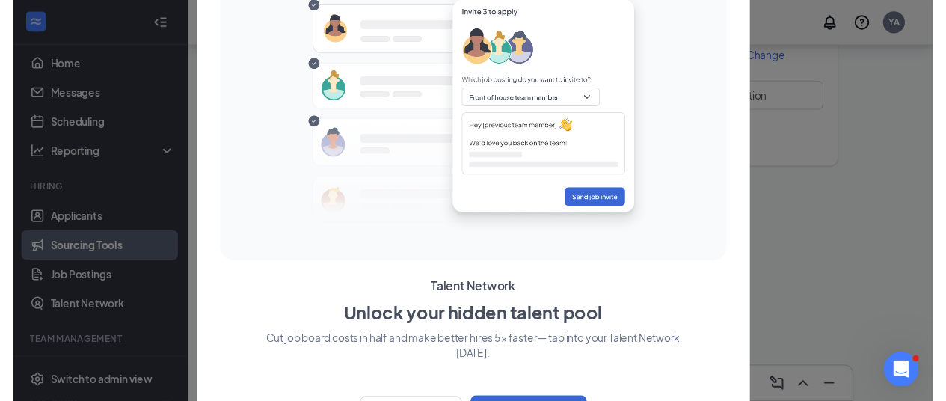
scroll to position [35, 0]
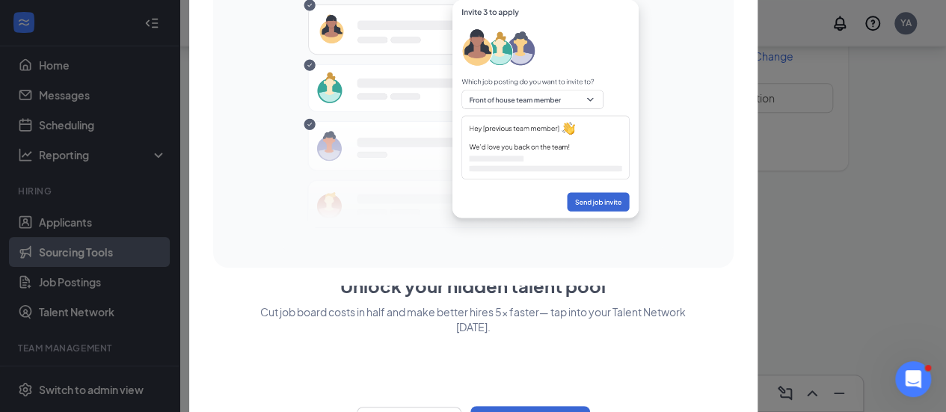
click at [832, 310] on div at bounding box center [473, 206] width 946 height 412
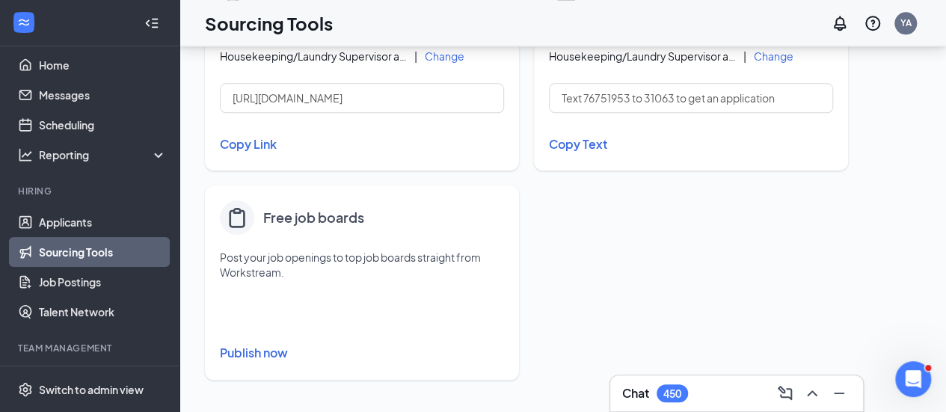
click at [90, 254] on link "Sourcing Tools" at bounding box center [103, 252] width 128 height 30
click at [99, 286] on link "Job Postings" at bounding box center [103, 282] width 128 height 30
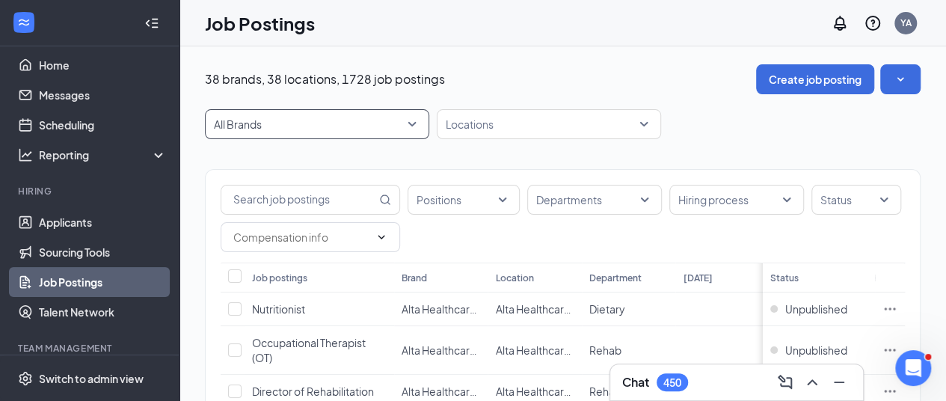
click at [414, 126] on span "All Brands" at bounding box center [317, 124] width 206 height 28
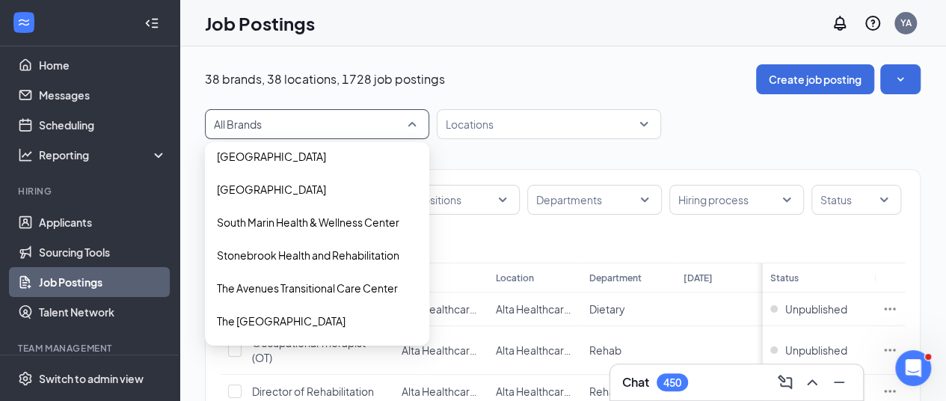
scroll to position [839, 0]
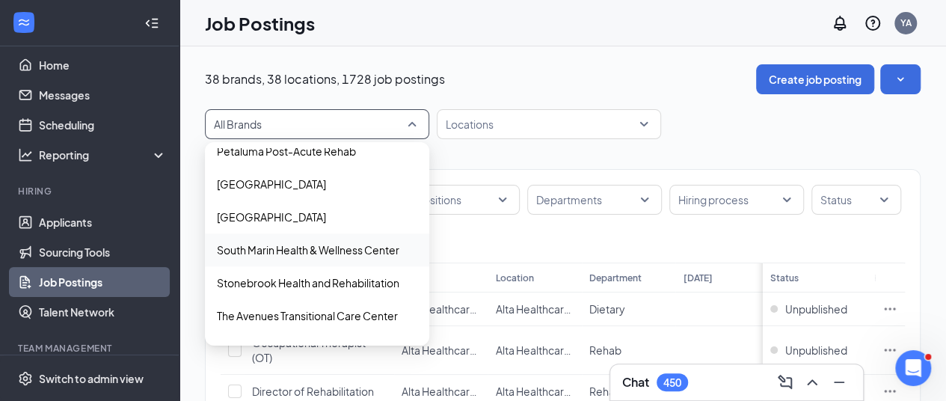
click at [370, 254] on p "South Marin Health & Wellness Center" at bounding box center [308, 249] width 183 height 15
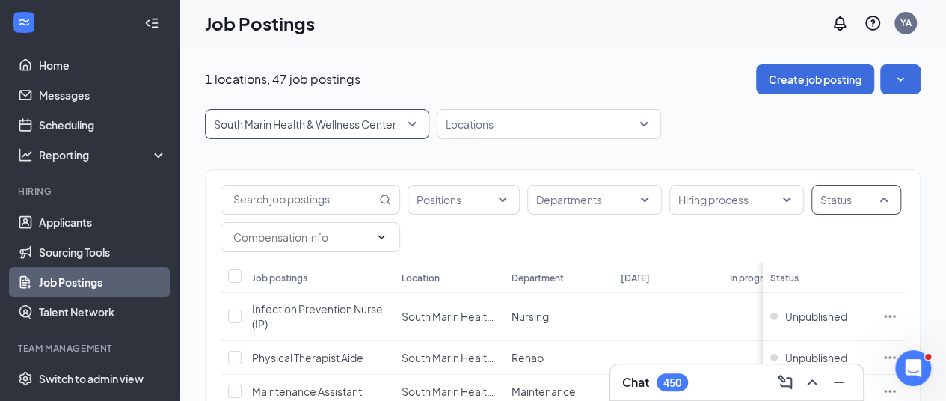
click at [881, 203] on div at bounding box center [848, 200] width 67 height 24
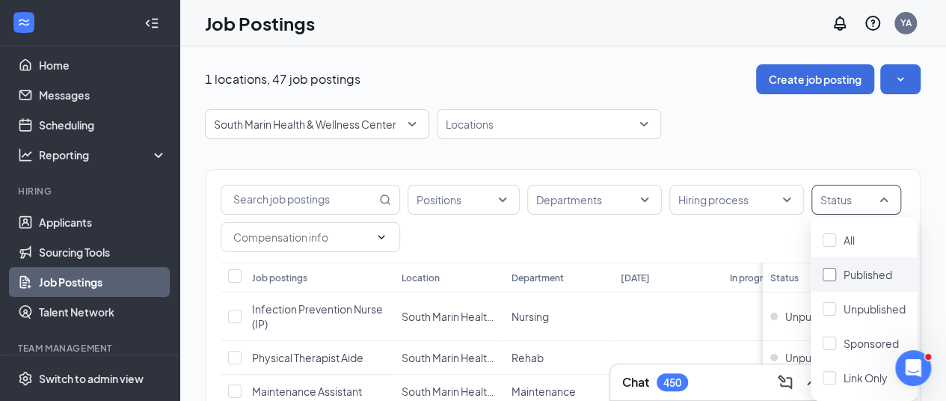
click at [866, 277] on span "Published" at bounding box center [868, 274] width 49 height 13
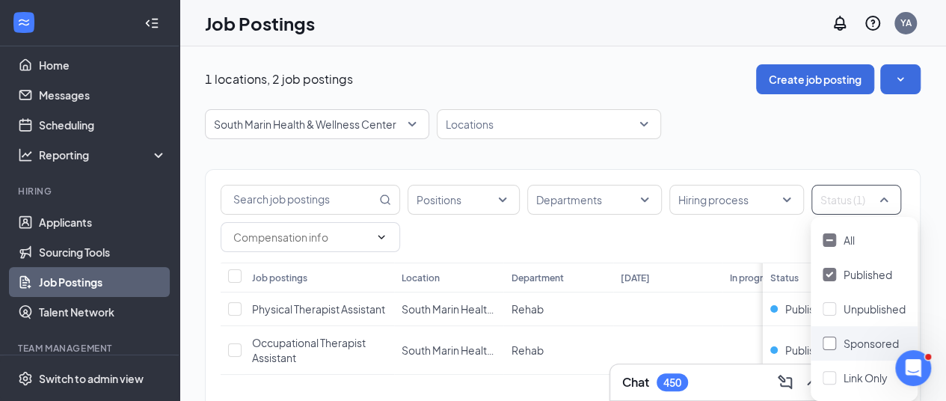
click at [847, 349] on span "Sponsored" at bounding box center [871, 343] width 55 height 13
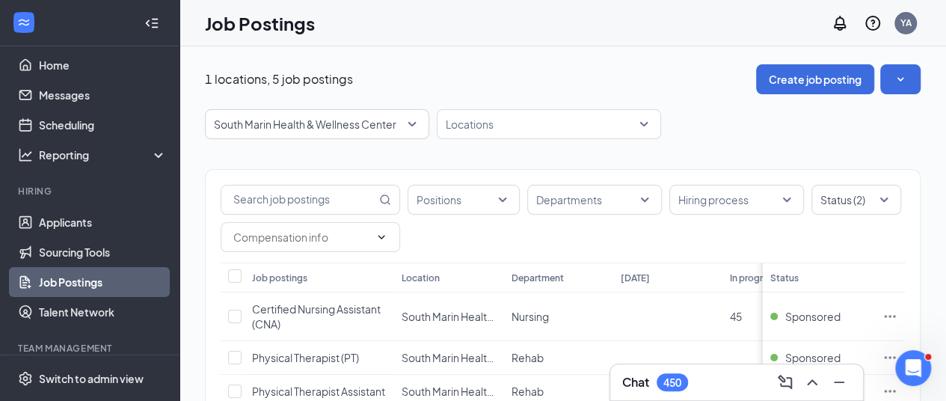
click at [804, 128] on div "[GEOGRAPHIC_DATA] 8464 8465 8466 All Brands [GEOGRAPHIC_DATA] of [GEOGRAPHIC_DA…" at bounding box center [563, 124] width 716 height 30
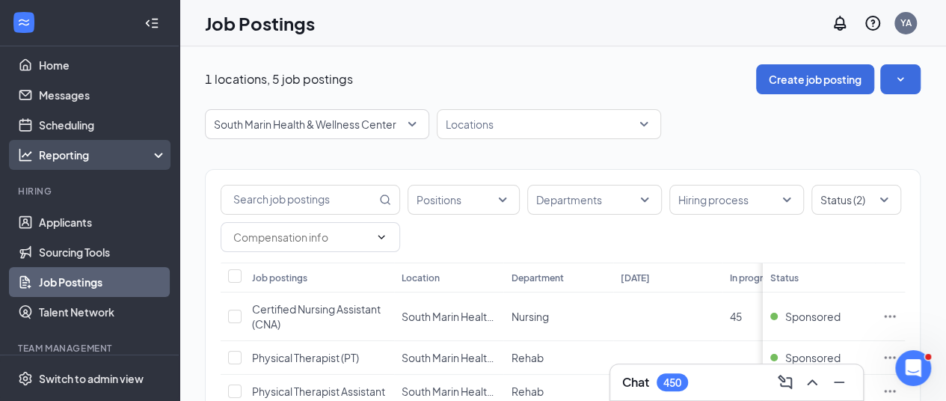
click at [78, 161] on div "Reporting" at bounding box center [103, 154] width 129 height 15
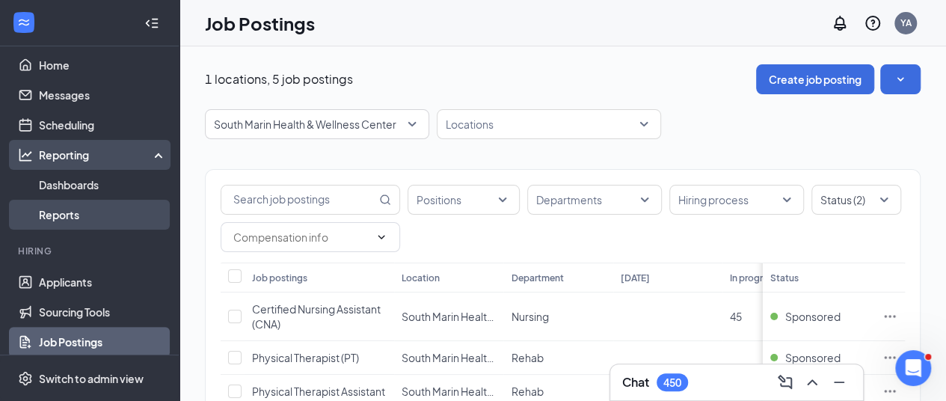
click at [90, 219] on link "Reports" at bounding box center [103, 215] width 128 height 30
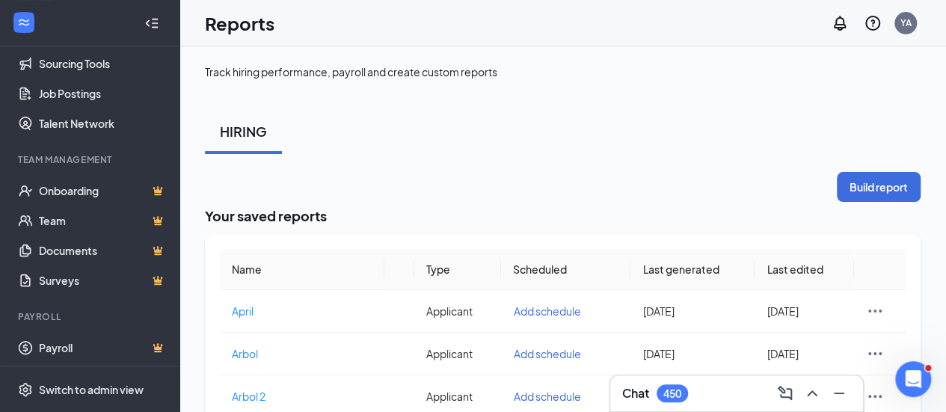
scroll to position [262, 0]
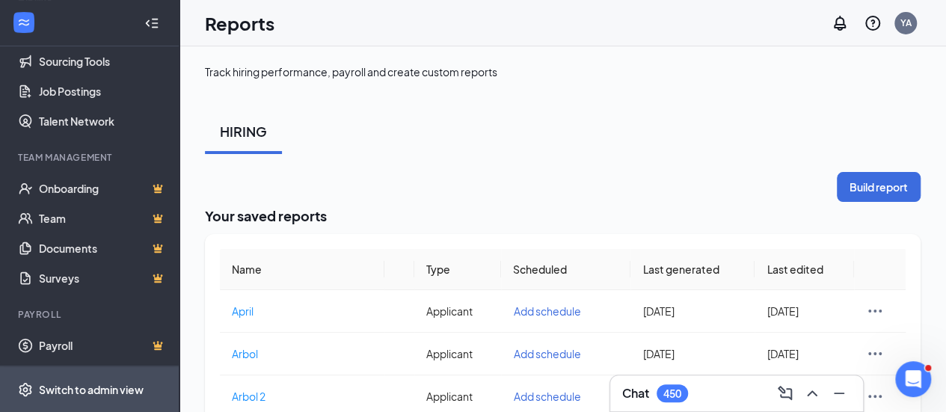
click at [103, 388] on div "Switch to admin view" at bounding box center [91, 389] width 105 height 15
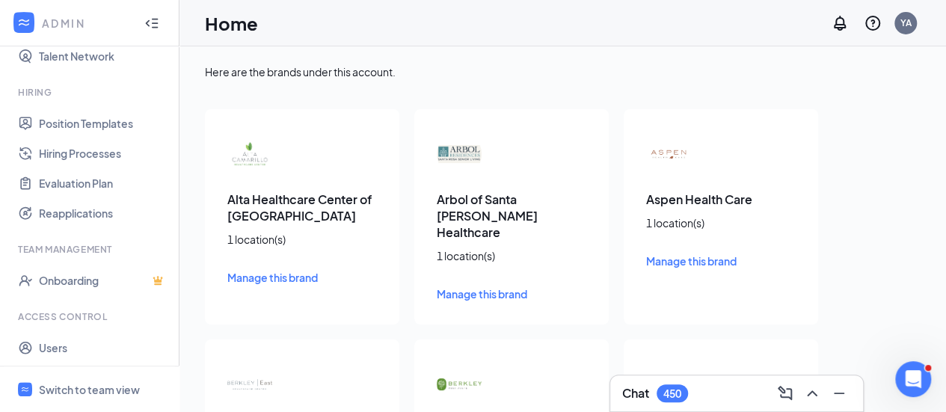
scroll to position [367, 0]
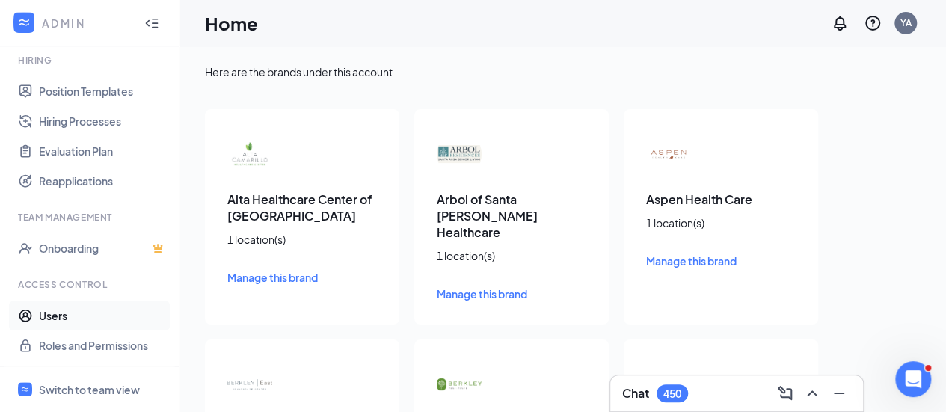
click at [63, 314] on link "Users" at bounding box center [103, 316] width 128 height 30
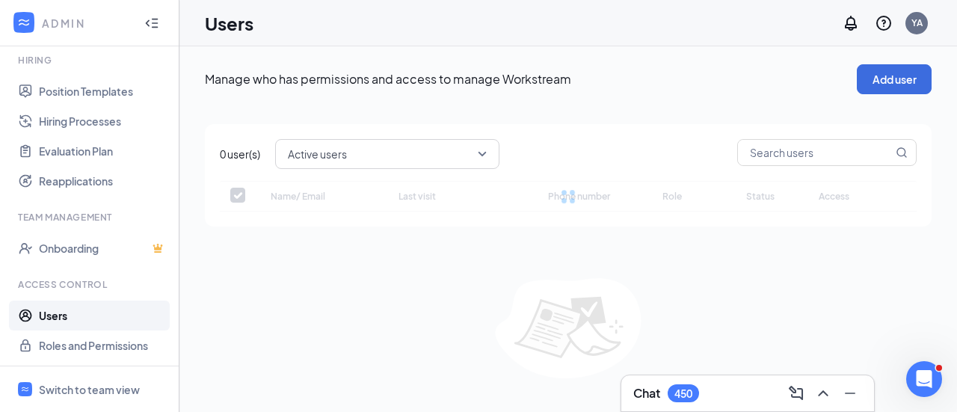
checkbox input "false"
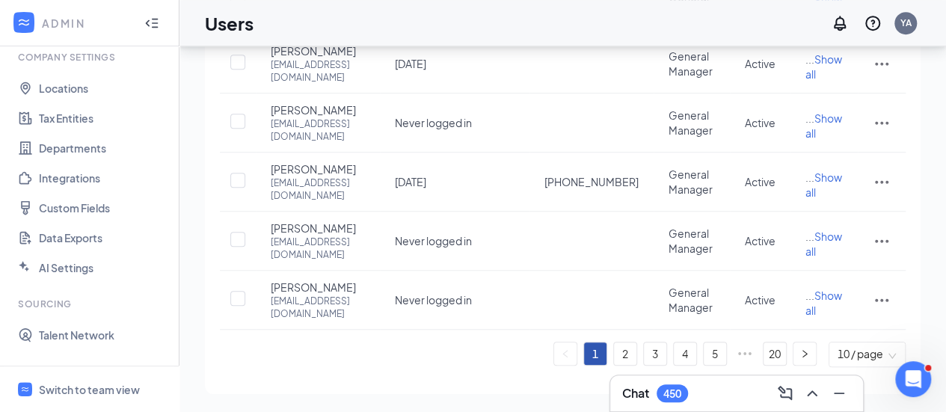
scroll to position [51, 0]
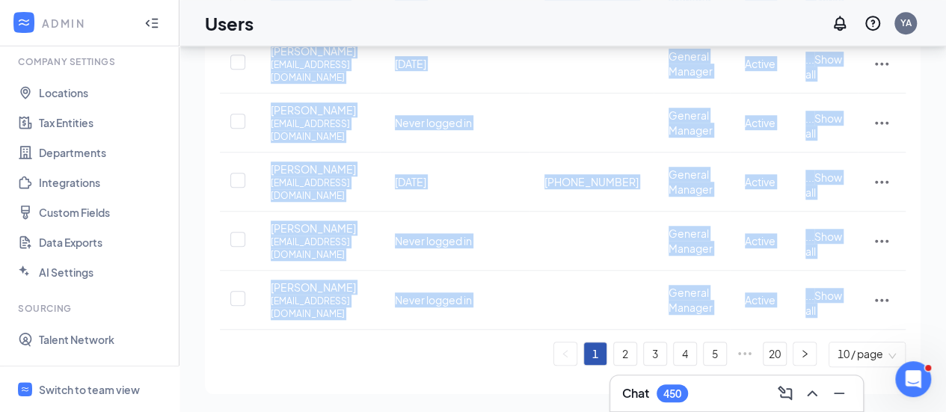
drag, startPoint x: 194, startPoint y: 135, endPoint x: 190, endPoint y: 402, distance: 267.0
click at [240, 355] on ul "1 2 3 4 5 ••• 20 10 / page" at bounding box center [563, 354] width 686 height 25
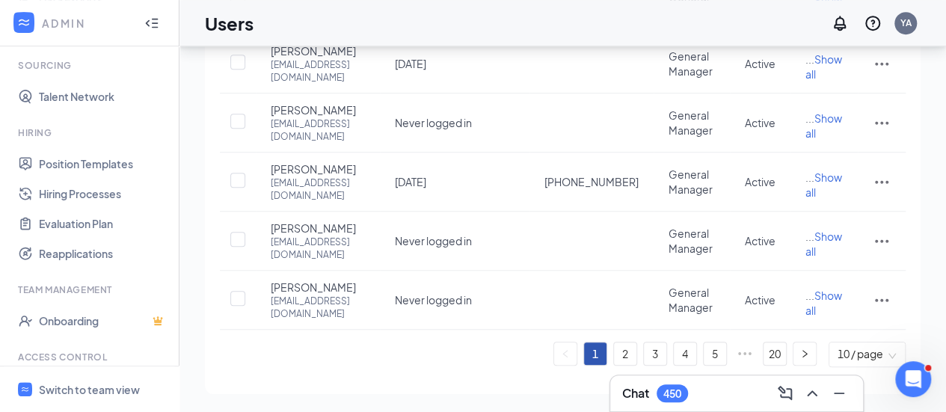
scroll to position [367, 0]
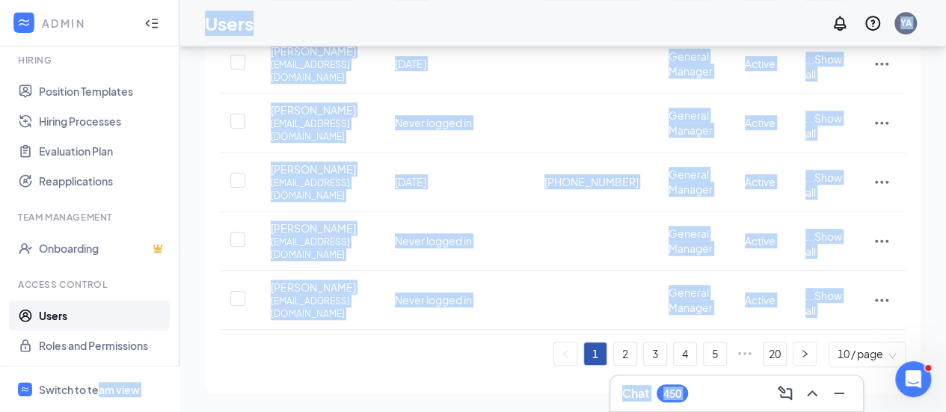
drag, startPoint x: 100, startPoint y: 396, endPoint x: 238, endPoint y: 352, distance: 144.5
click at [238, 352] on ul "1 2 3 4 5 ••• 20 10 / page" at bounding box center [563, 354] width 686 height 25
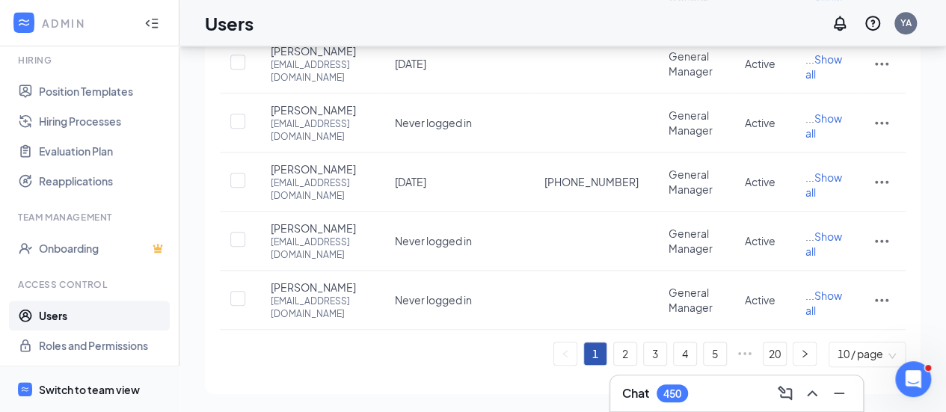
click at [96, 399] on span "Switch to team view" at bounding box center [103, 390] width 128 height 46
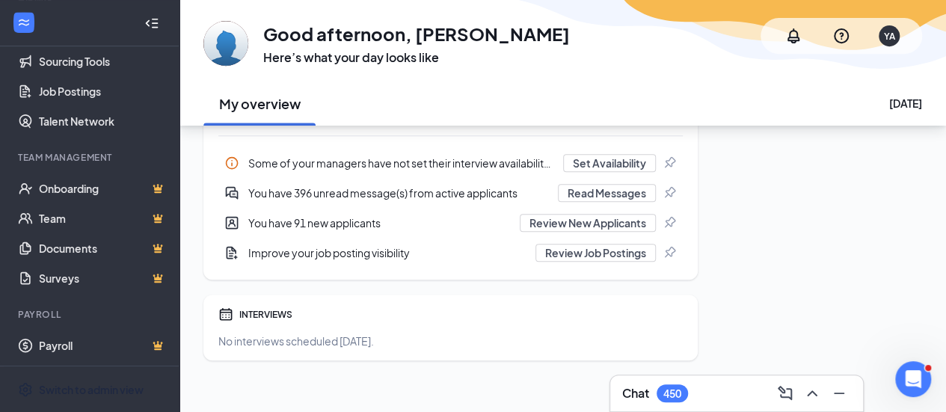
scroll to position [334, 0]
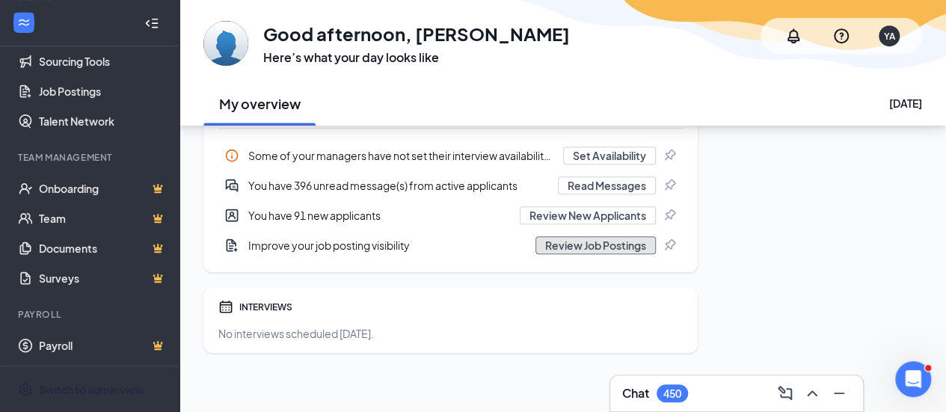
click at [634, 243] on button "Review Job Postings" at bounding box center [596, 245] width 120 height 18
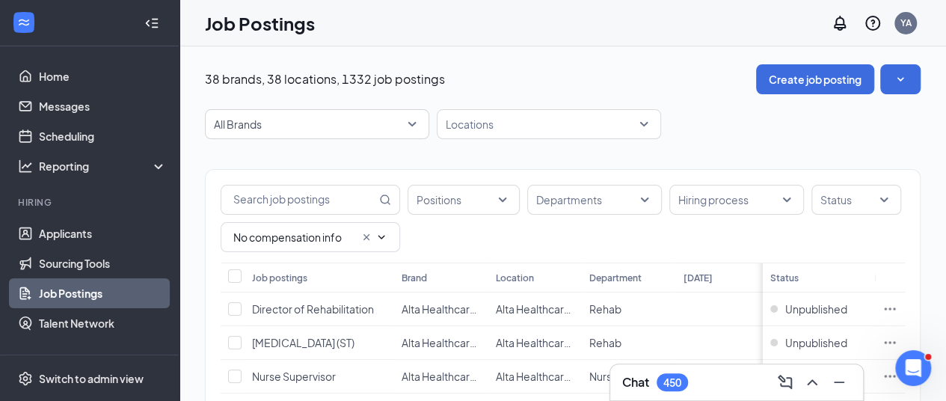
click at [105, 294] on link "Job Postings" at bounding box center [103, 293] width 128 height 30
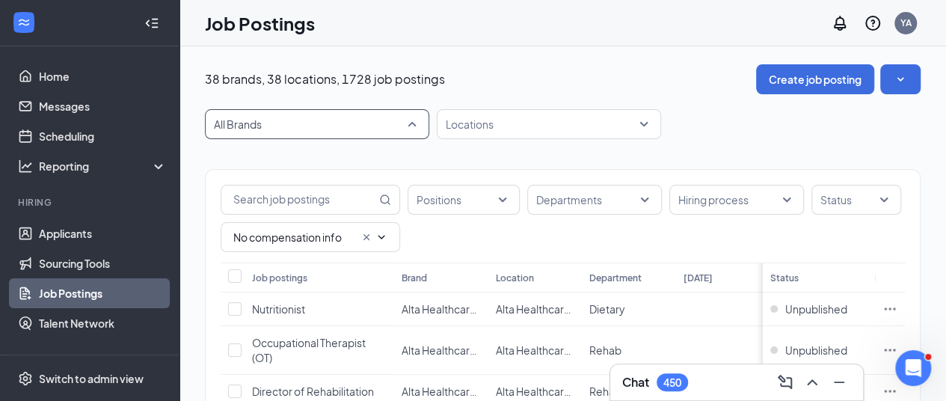
click at [408, 120] on span "All Brands" at bounding box center [317, 124] width 206 height 28
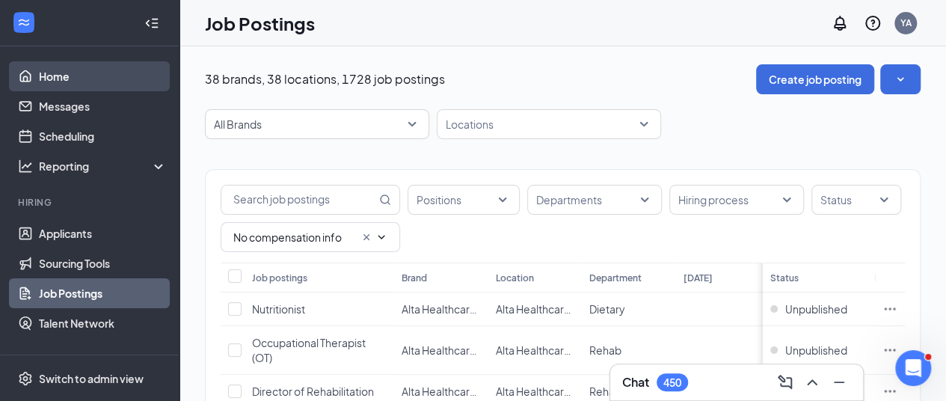
click at [63, 67] on link "Home" at bounding box center [103, 76] width 128 height 30
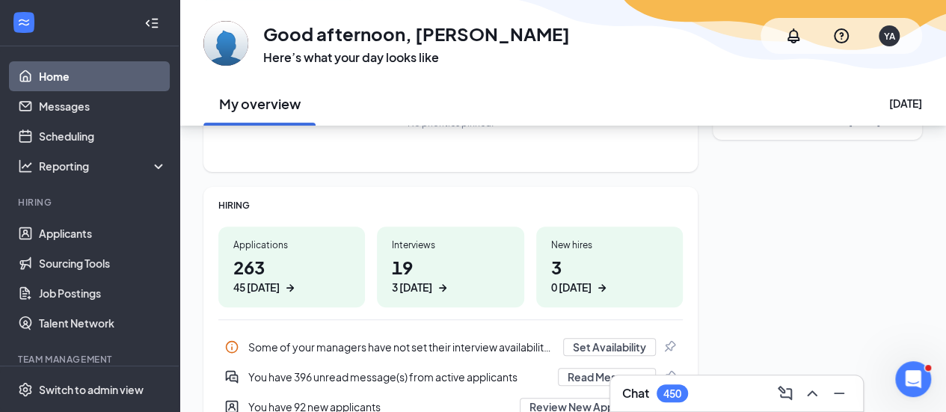
scroll to position [114, 0]
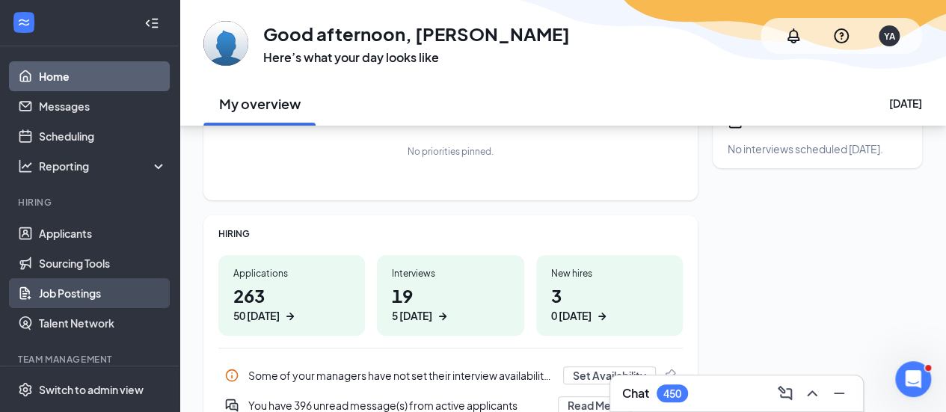
click at [85, 290] on link "Job Postings" at bounding box center [103, 293] width 128 height 30
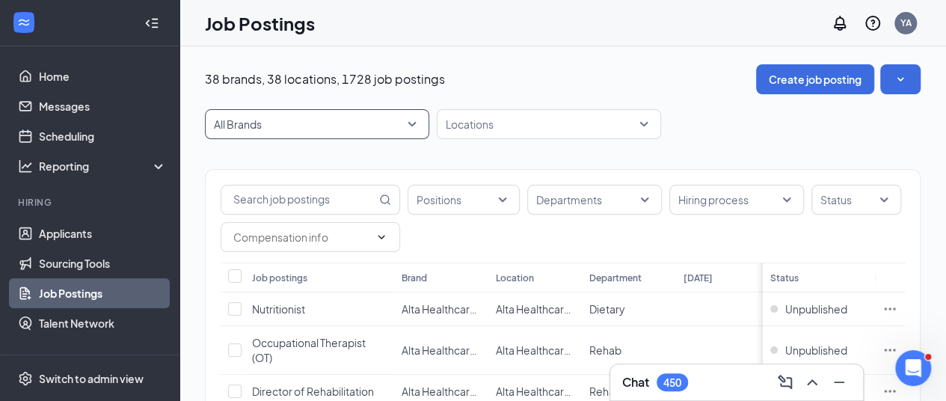
click at [400, 126] on span "All Brands" at bounding box center [310, 124] width 193 height 15
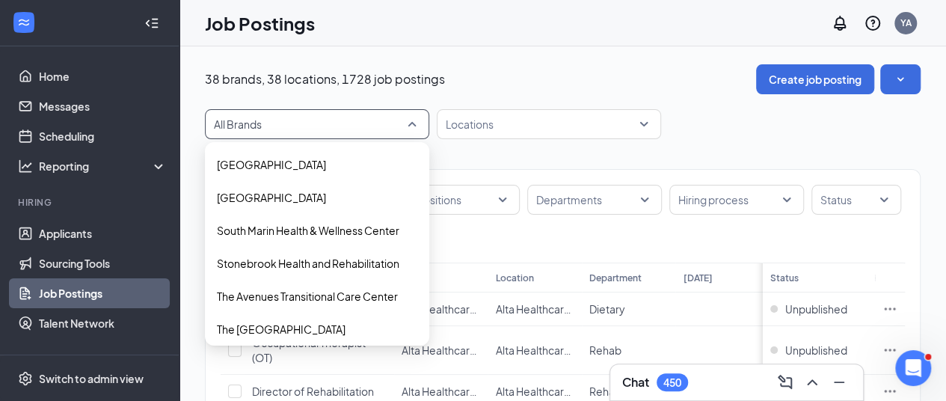
scroll to position [972, 0]
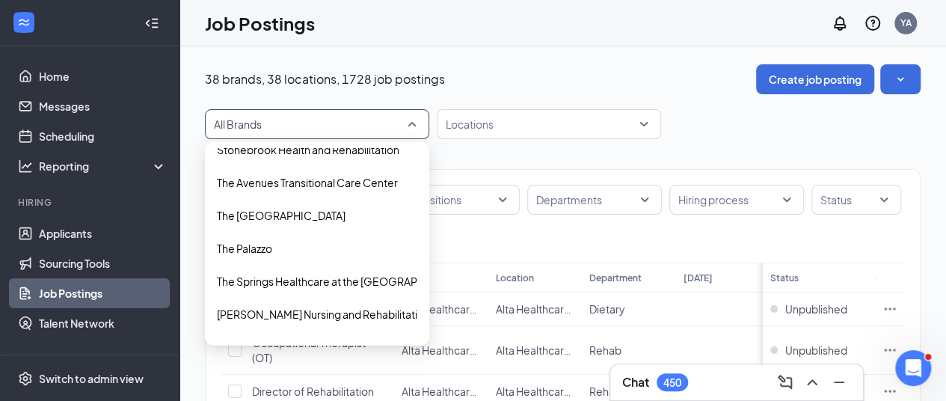
type input "+"
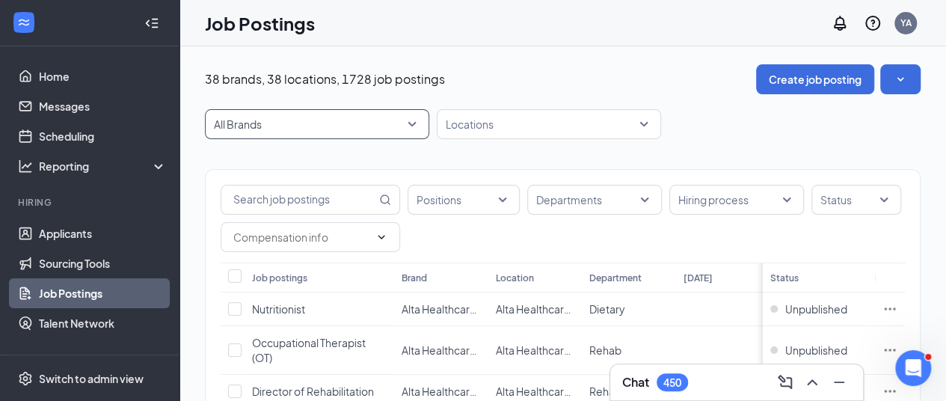
click at [423, 117] on div "All Brands" at bounding box center [317, 124] width 224 height 30
click at [417, 128] on span "All Brands" at bounding box center [317, 124] width 206 height 28
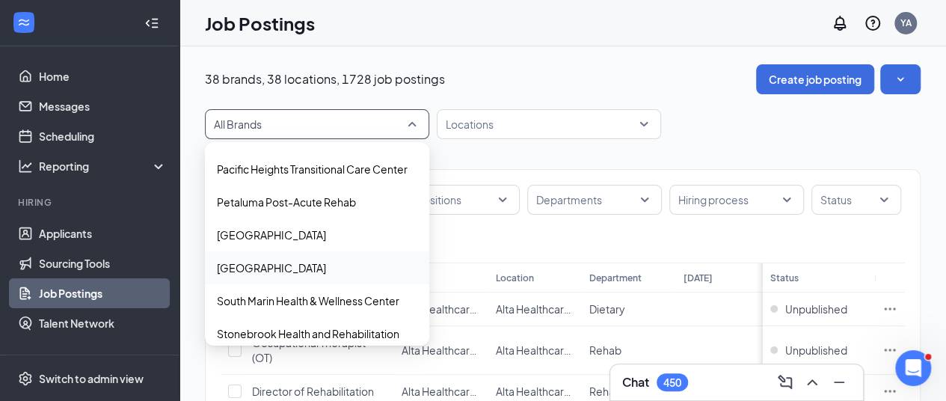
scroll to position [798, 0]
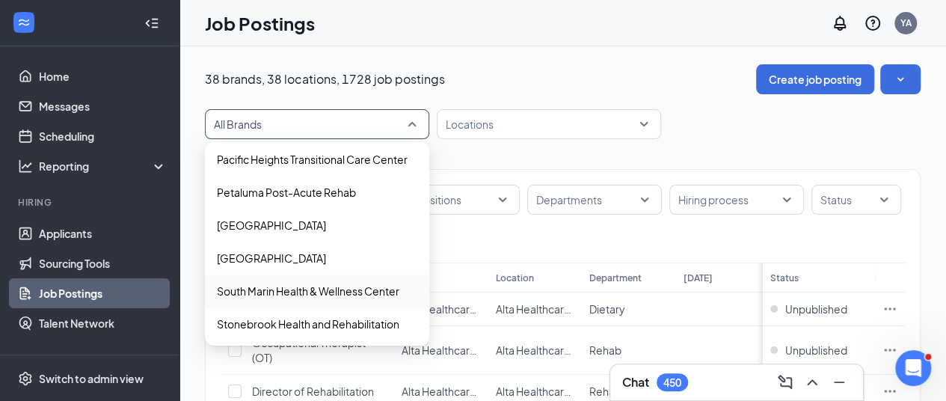
click at [369, 291] on p "South Marin Health & Wellness Center" at bounding box center [308, 290] width 183 height 15
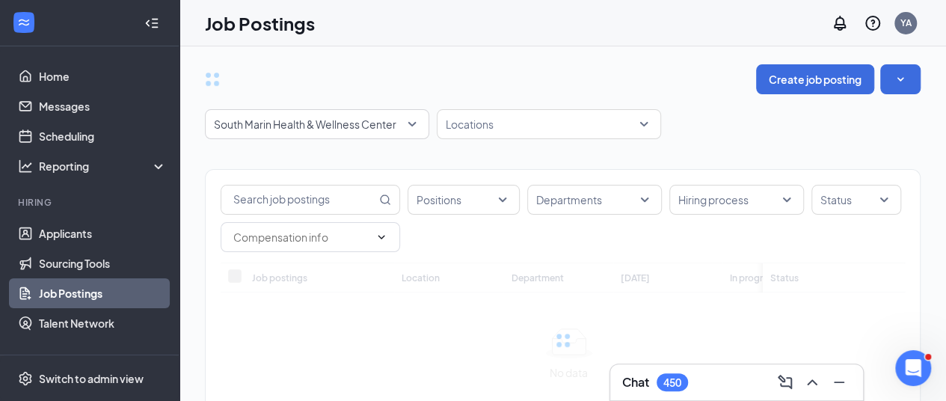
click at [727, 174] on div "Positions Departments Hiring process Status" at bounding box center [563, 216] width 714 height 93
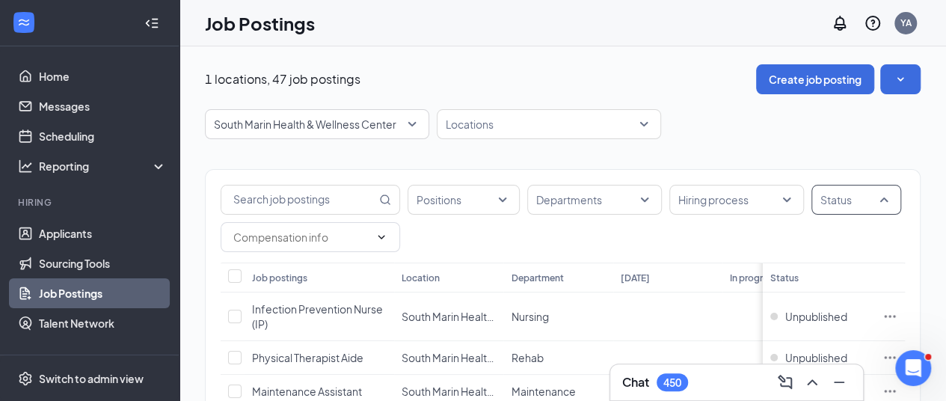
click at [889, 192] on div "Status" at bounding box center [857, 200] width 90 height 30
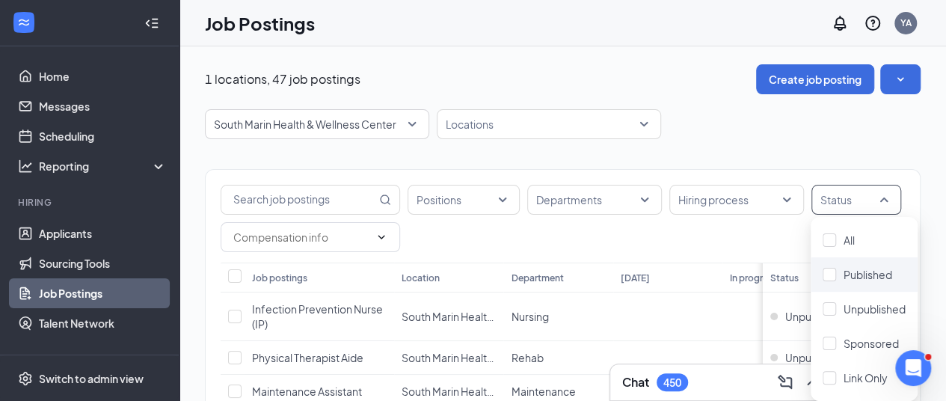
click at [878, 283] on div "Published" at bounding box center [864, 274] width 107 height 34
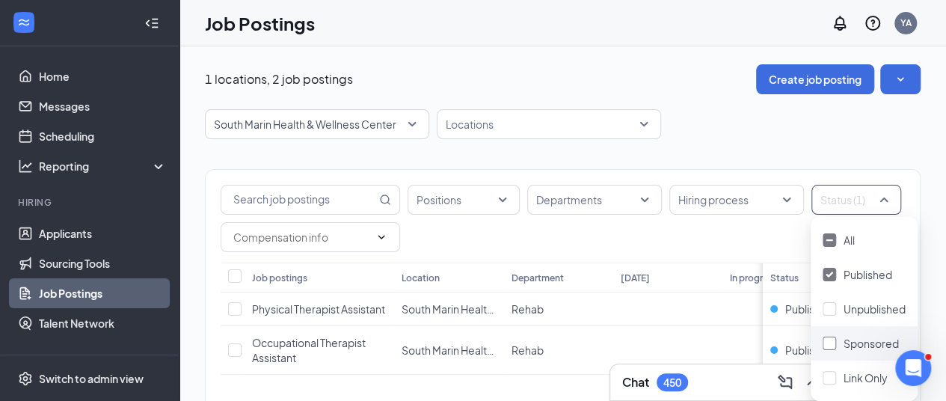
click at [866, 342] on span "Sponsored" at bounding box center [871, 343] width 55 height 13
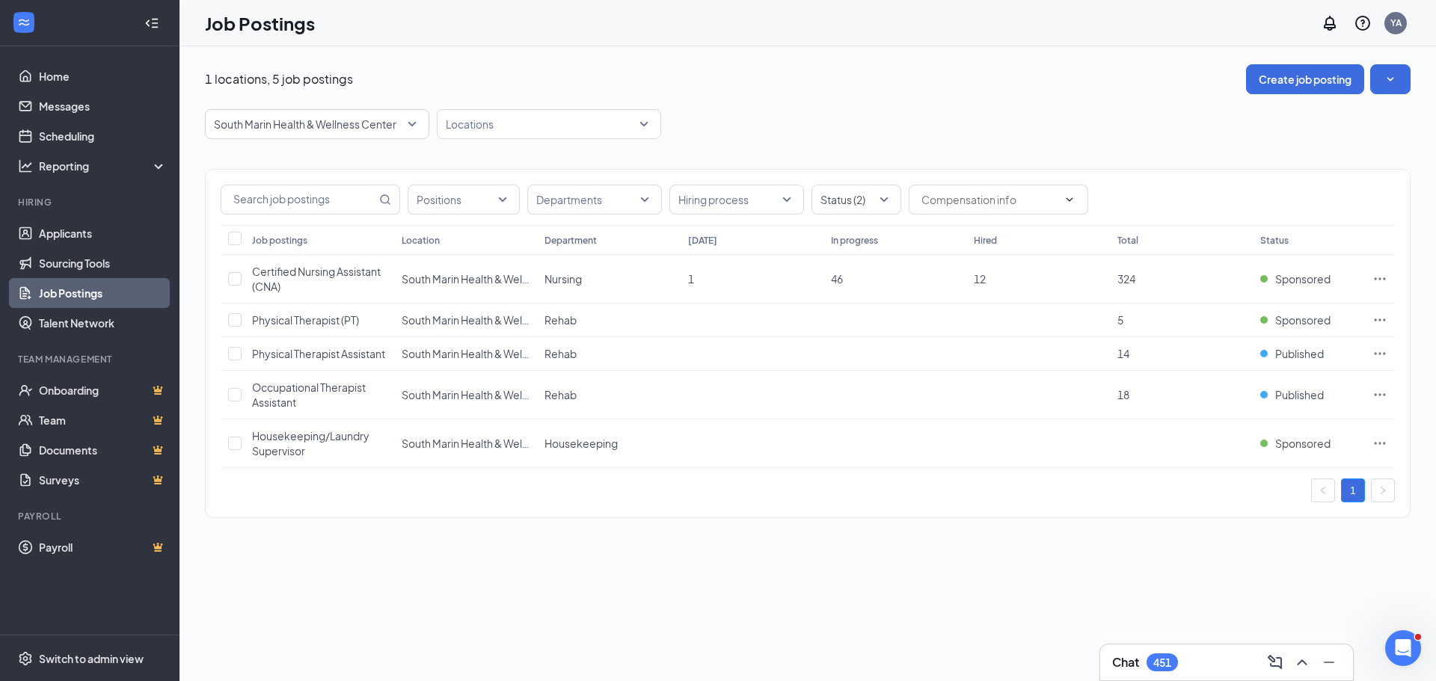
click at [136, 287] on link "Job Postings" at bounding box center [103, 293] width 128 height 30
